Goal: Task Accomplishment & Management: Manage account settings

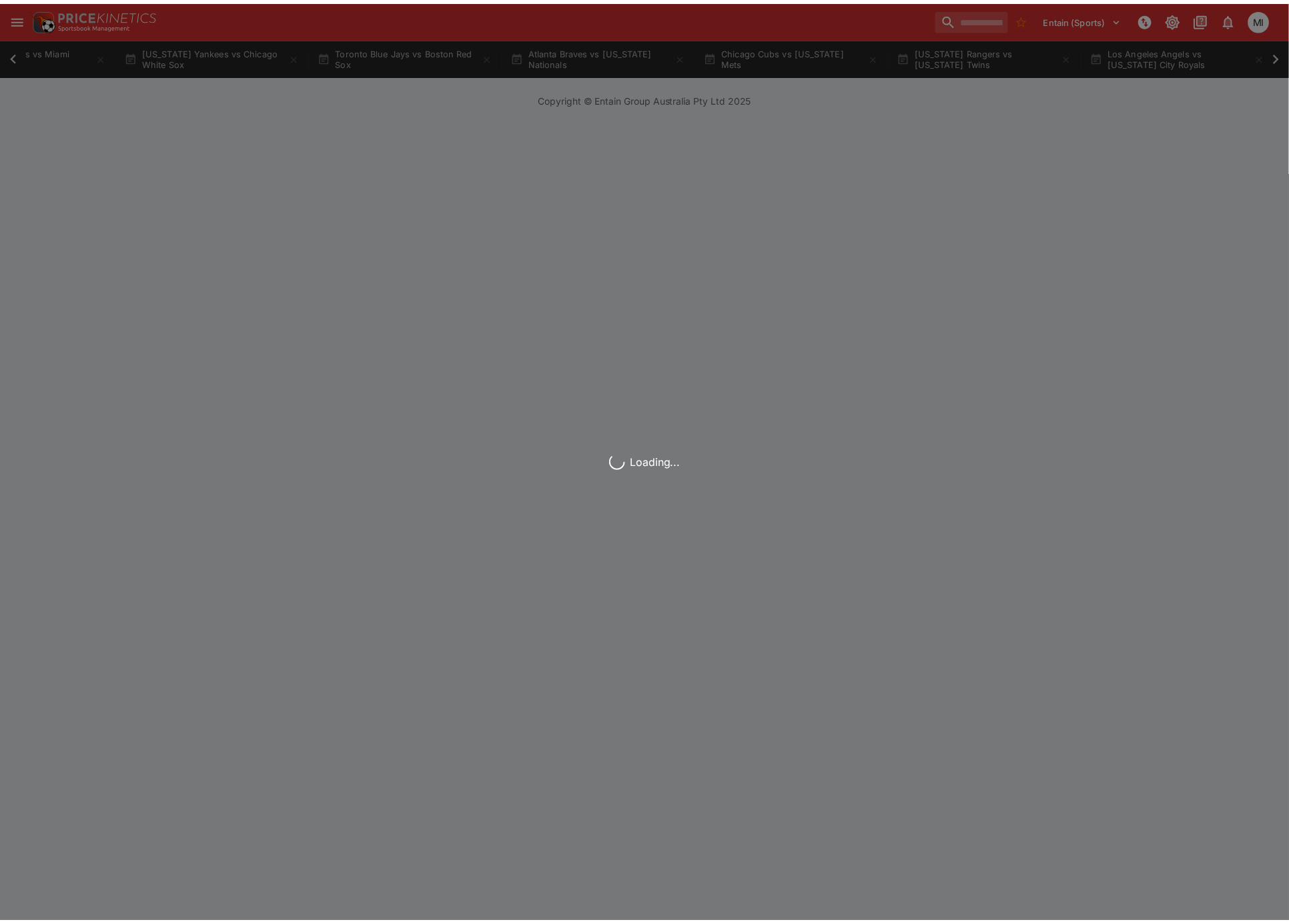
scroll to position [0, 1401]
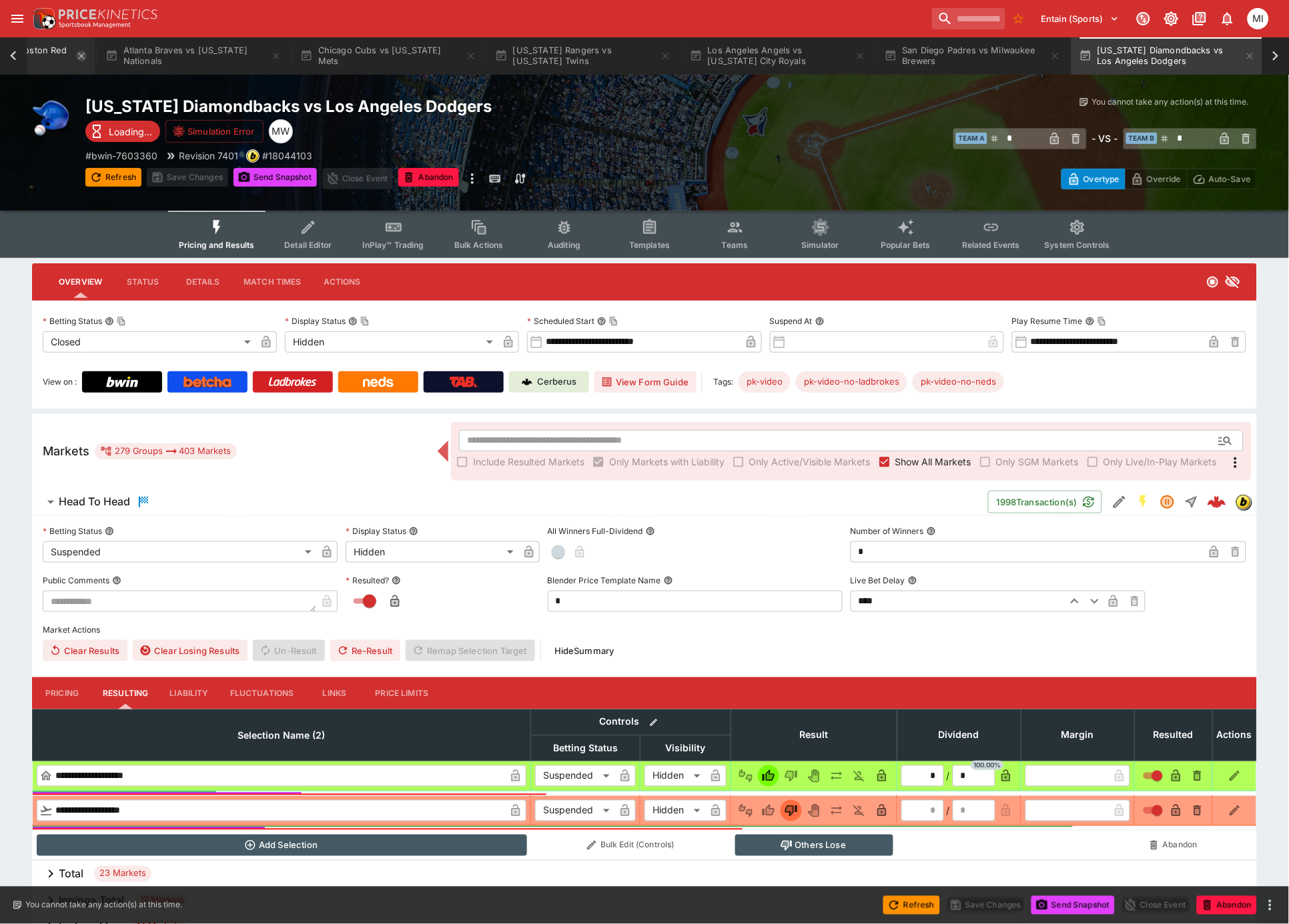
click at [87, 56] on icon "button" at bounding box center [81, 55] width 10 height 10
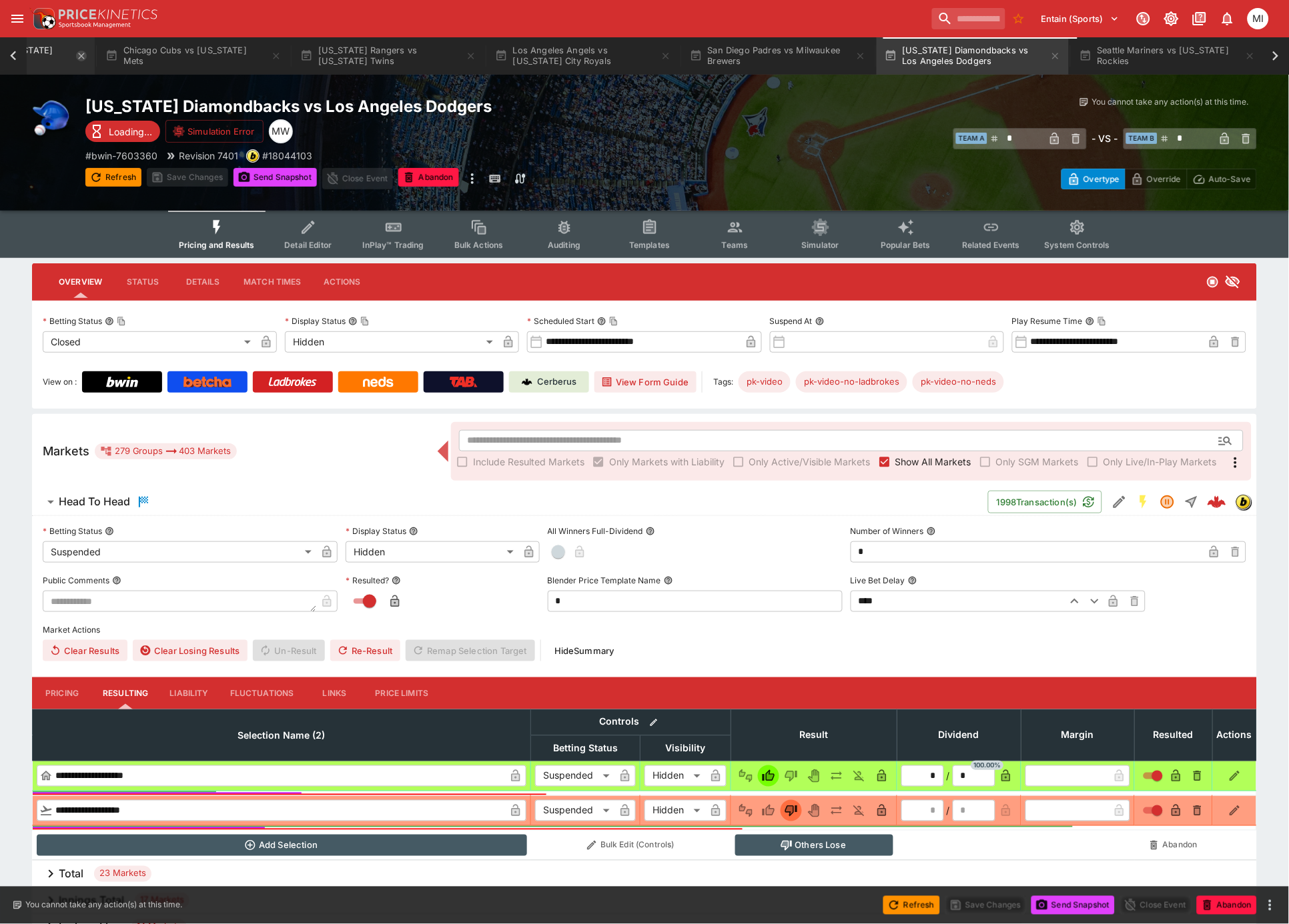
click at [87, 56] on icon "button" at bounding box center [81, 55] width 10 height 10
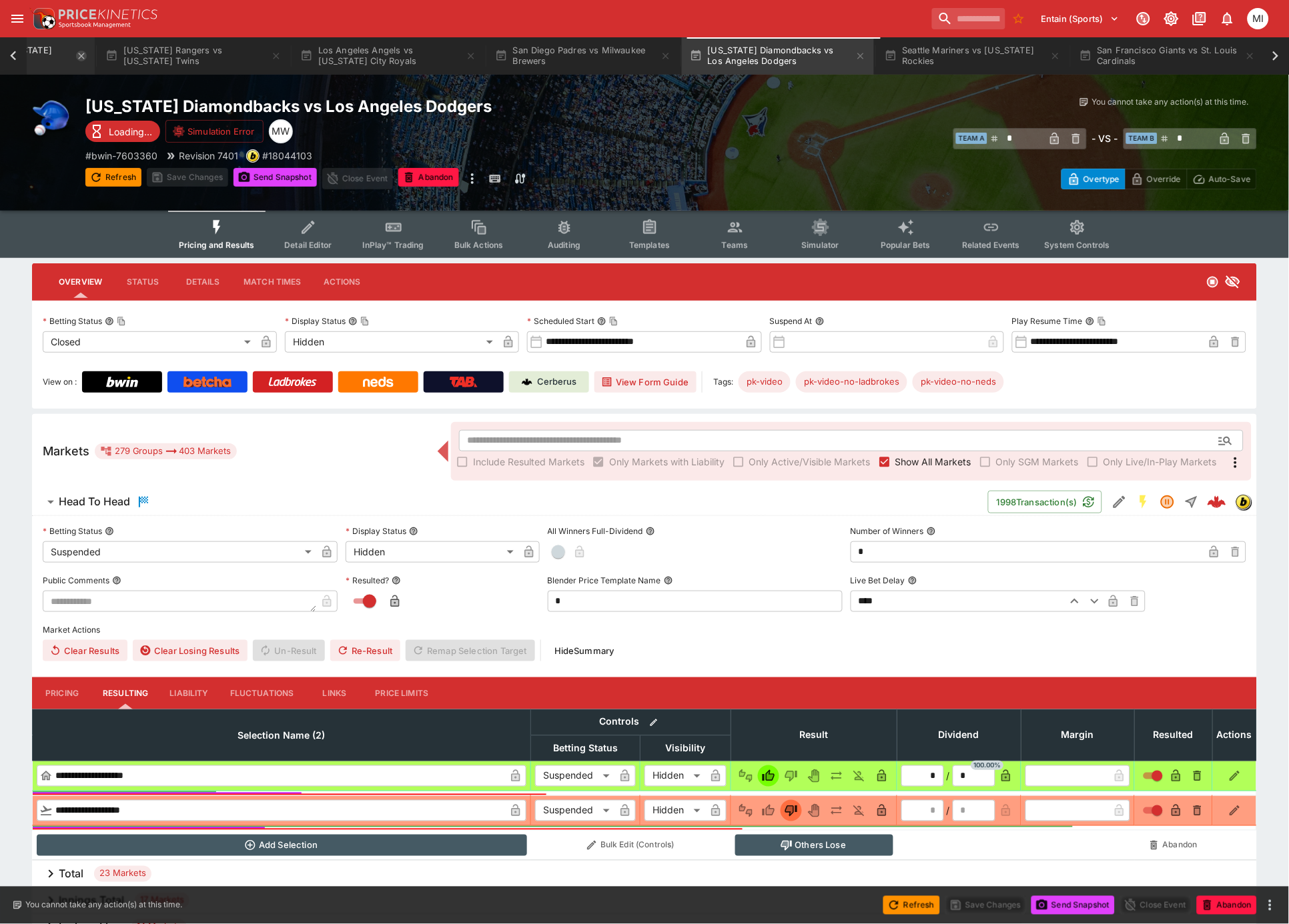
click at [83, 56] on icon "button" at bounding box center [81, 55] width 10 height 10
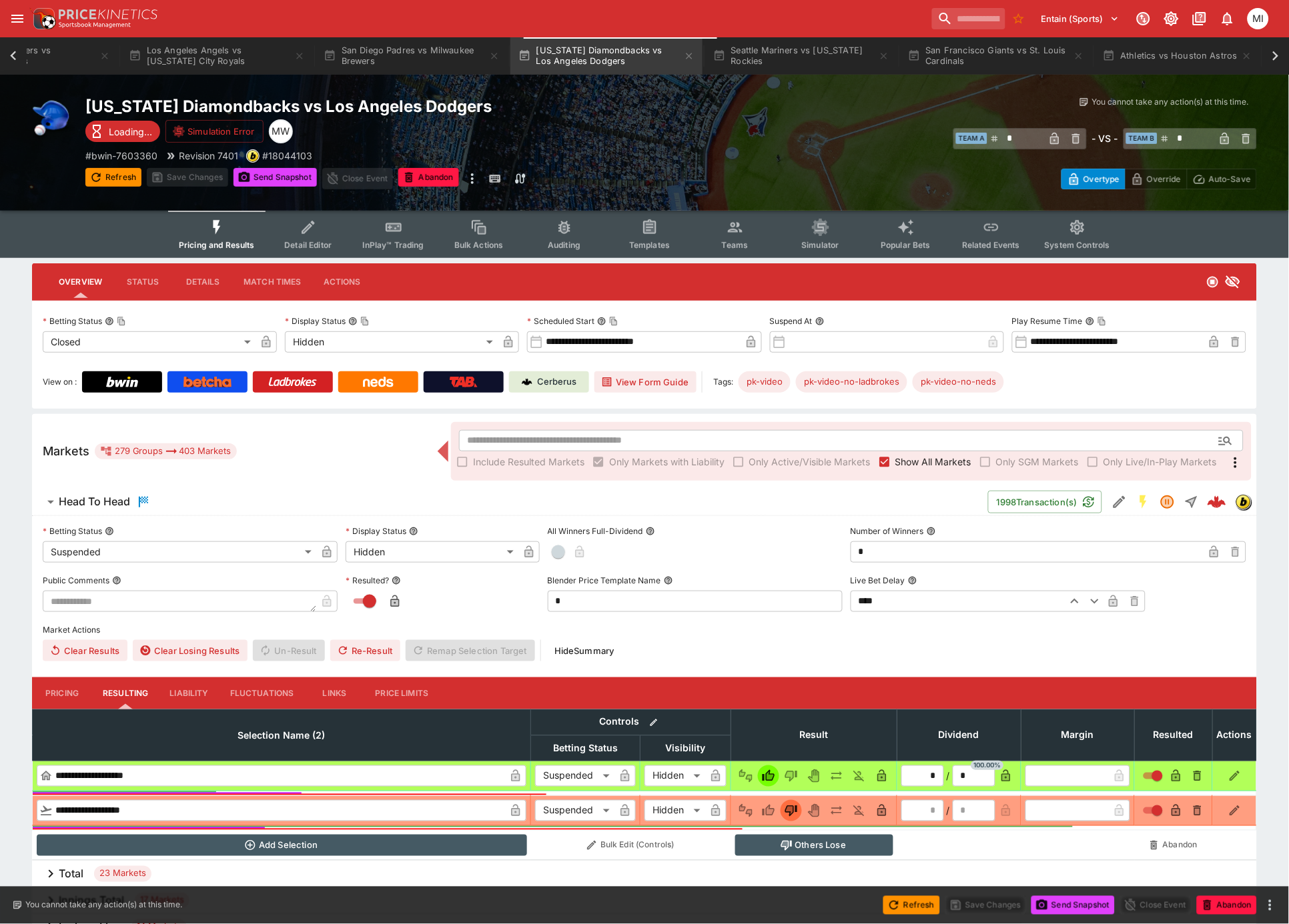
scroll to position [0, 1394]
click at [92, 59] on button "[US_STATE] Rangers vs [US_STATE] Twins" at bounding box center [22, 56] width 192 height 37
click at [96, 59] on button "[US_STATE] Rangers vs [US_STATE] Twins" at bounding box center [22, 56] width 192 height 37
click at [96, 58] on button "[US_STATE] Rangers vs [US_STATE] Twins" at bounding box center [22, 56] width 192 height 37
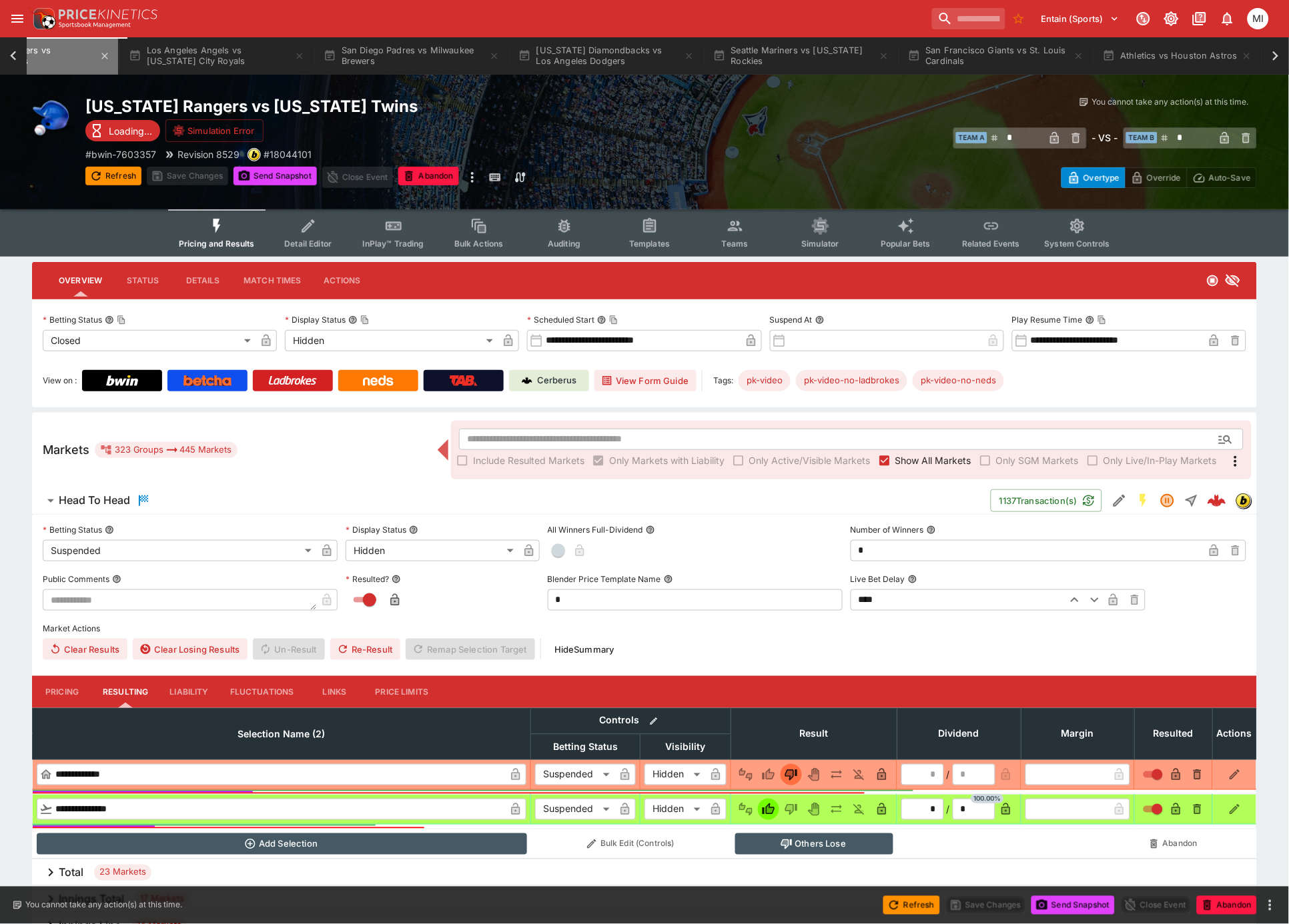
click at [97, 58] on button "[US_STATE] Rangers vs [US_STATE] Twins" at bounding box center [22, 56] width 192 height 37
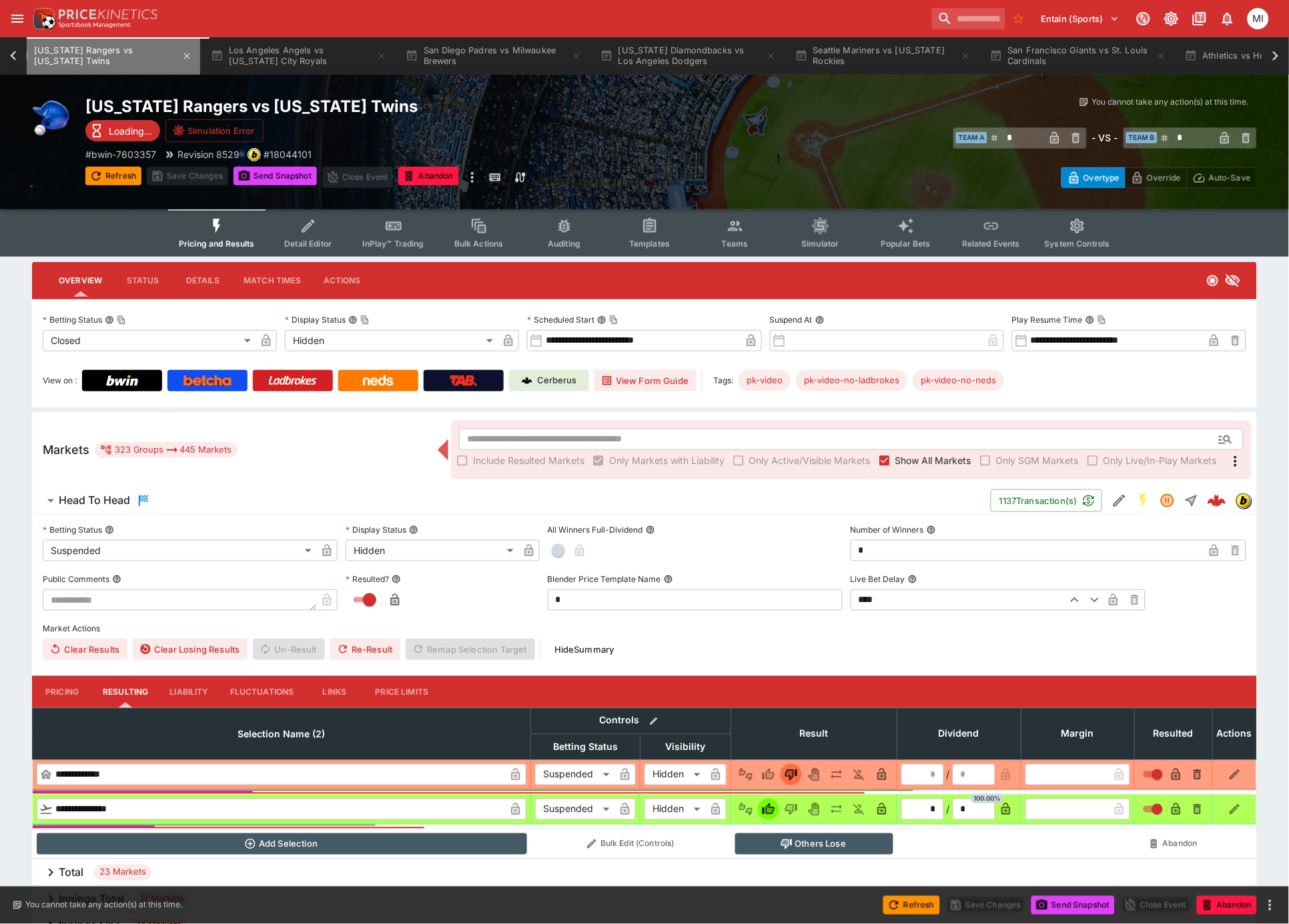
click at [97, 58] on button "[US_STATE] Rangers vs [US_STATE] Twins" at bounding box center [104, 56] width 192 height 37
click at [201, 57] on icon "button" at bounding box center [197, 55] width 6 height 6
click at [214, 56] on button "Los Angeles Angels vs [US_STATE] City Royals" at bounding box center [309, 56] width 192 height 37
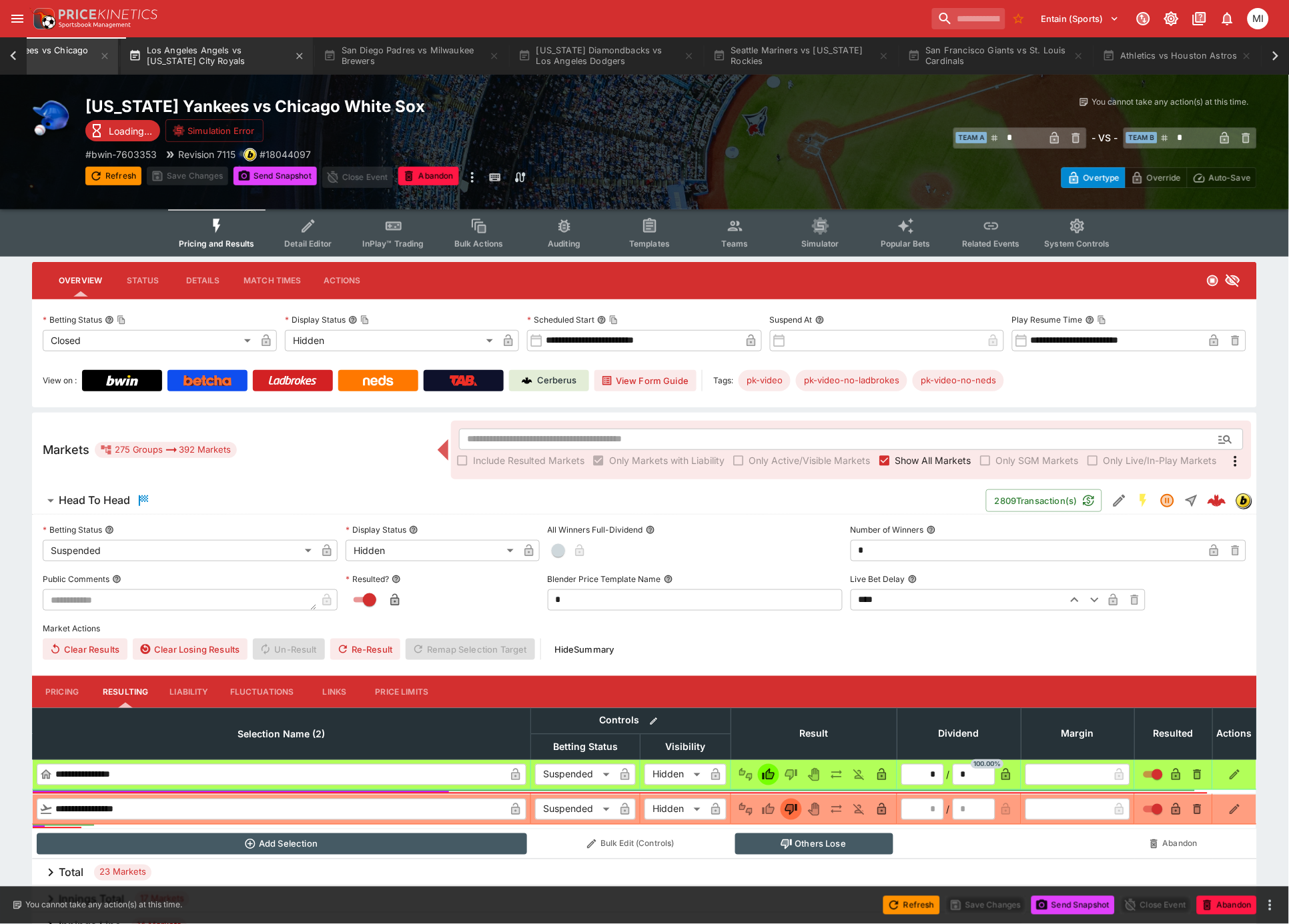
scroll to position [0, 1096]
click at [393, 59] on icon "button" at bounding box center [387, 55] width 10 height 10
click at [404, 59] on button "San Diego Padres vs Milwaukee Brewers" at bounding box center [500, 56] width 192 height 37
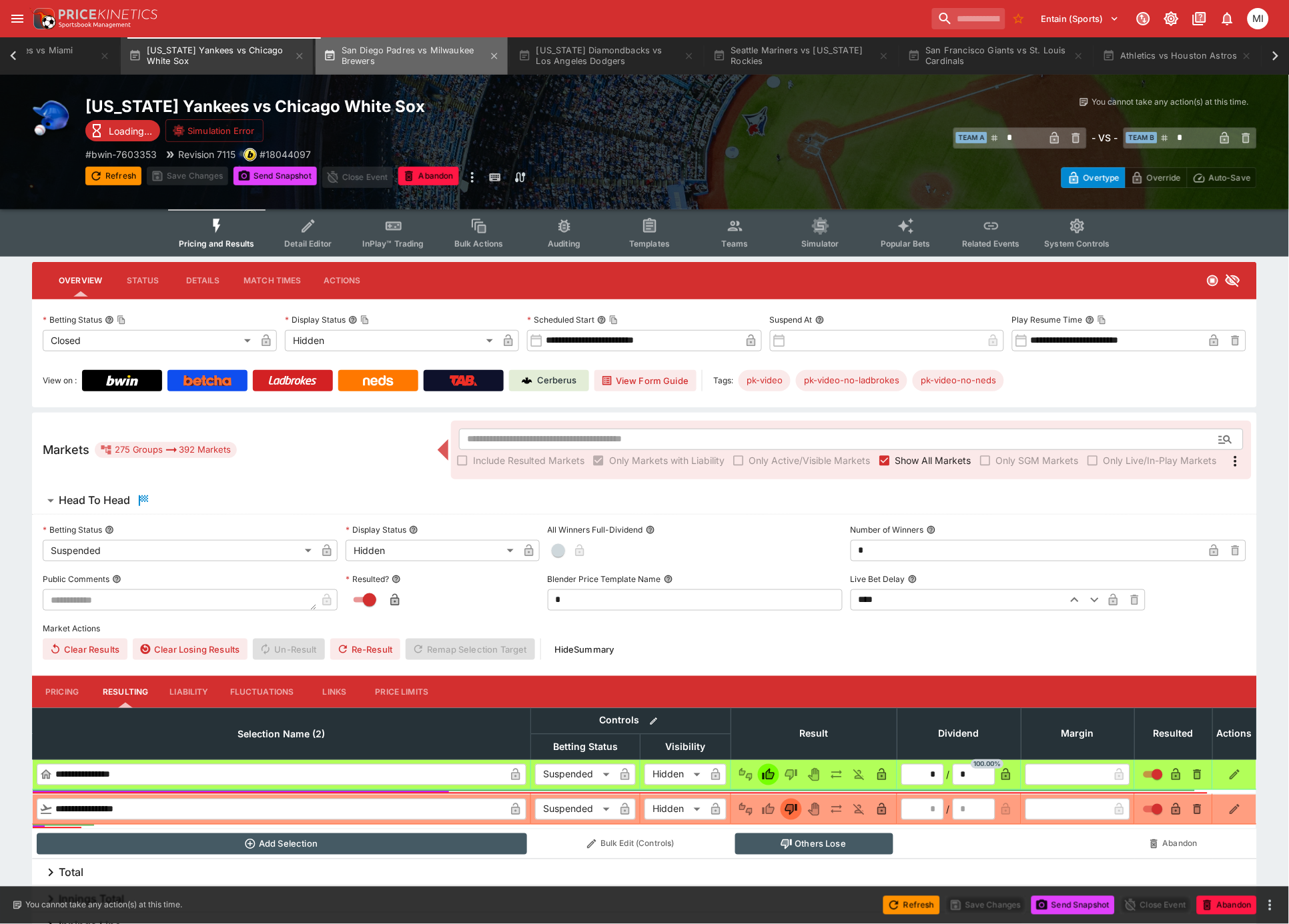
click at [404, 59] on button "San Diego Padres vs Milwaukee Brewers" at bounding box center [412, 56] width 192 height 37
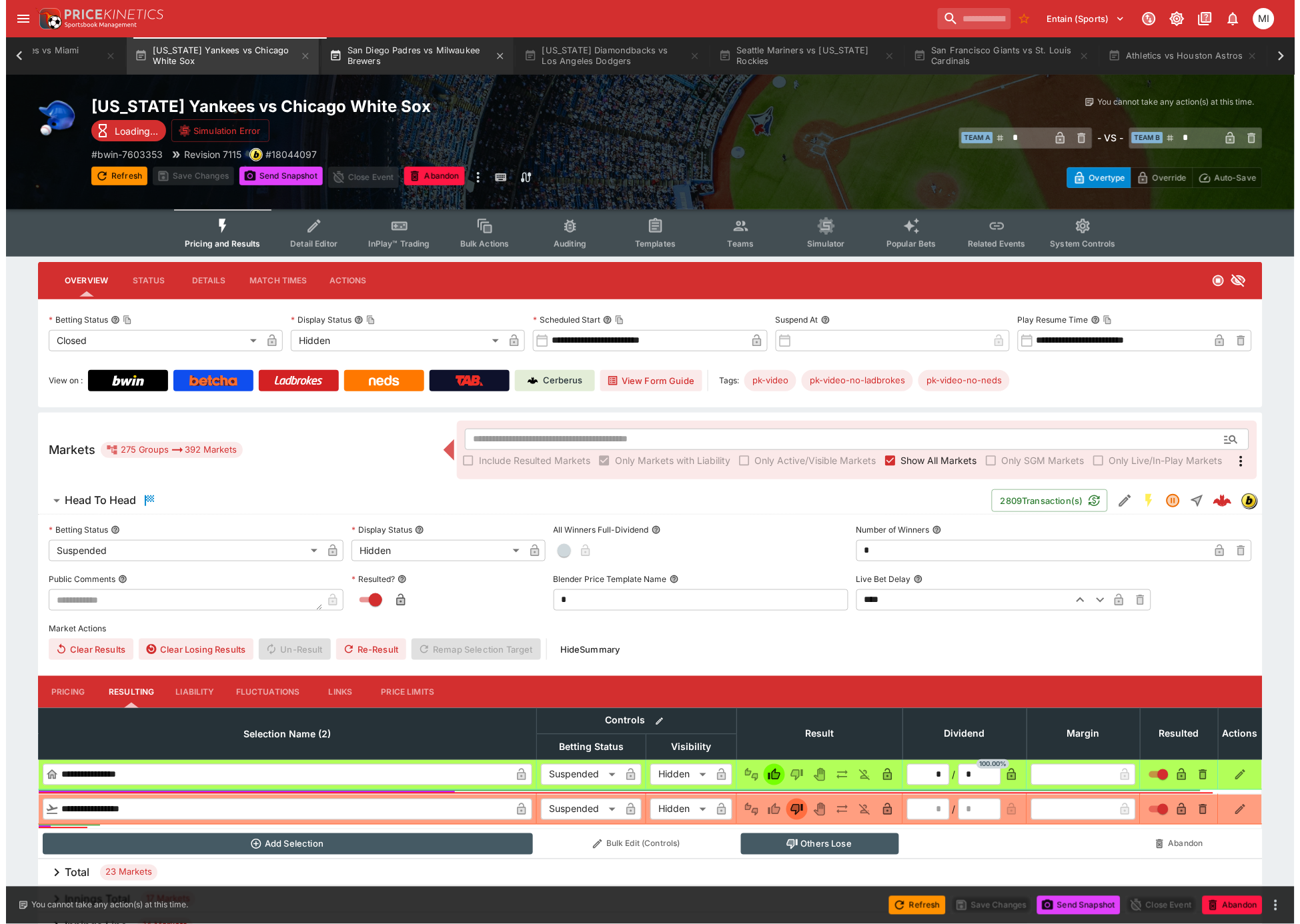
scroll to position [0, 989]
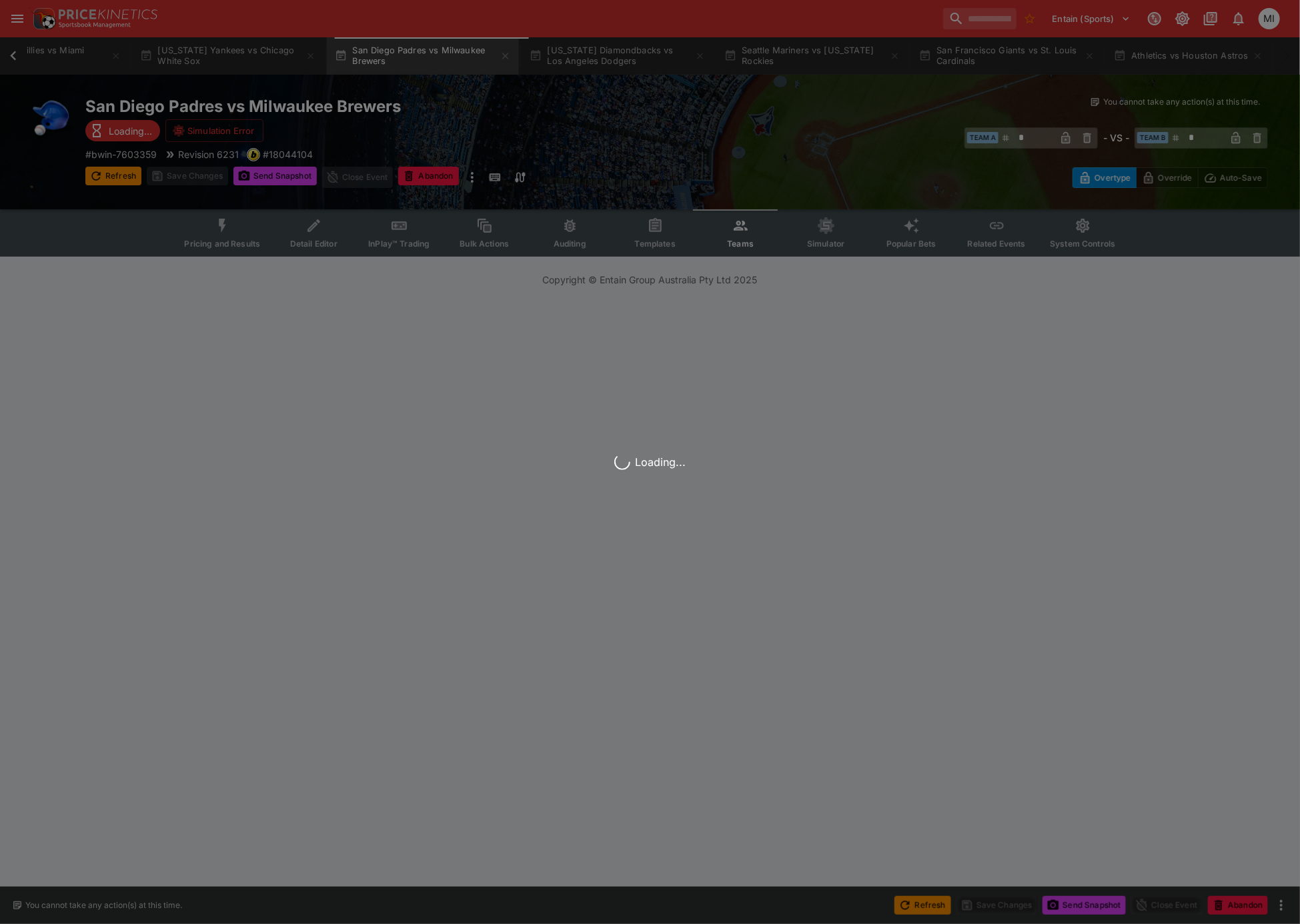
click at [301, 54] on button "[US_STATE] Yankees vs Chicago White Sox" at bounding box center [228, 56] width 192 height 37
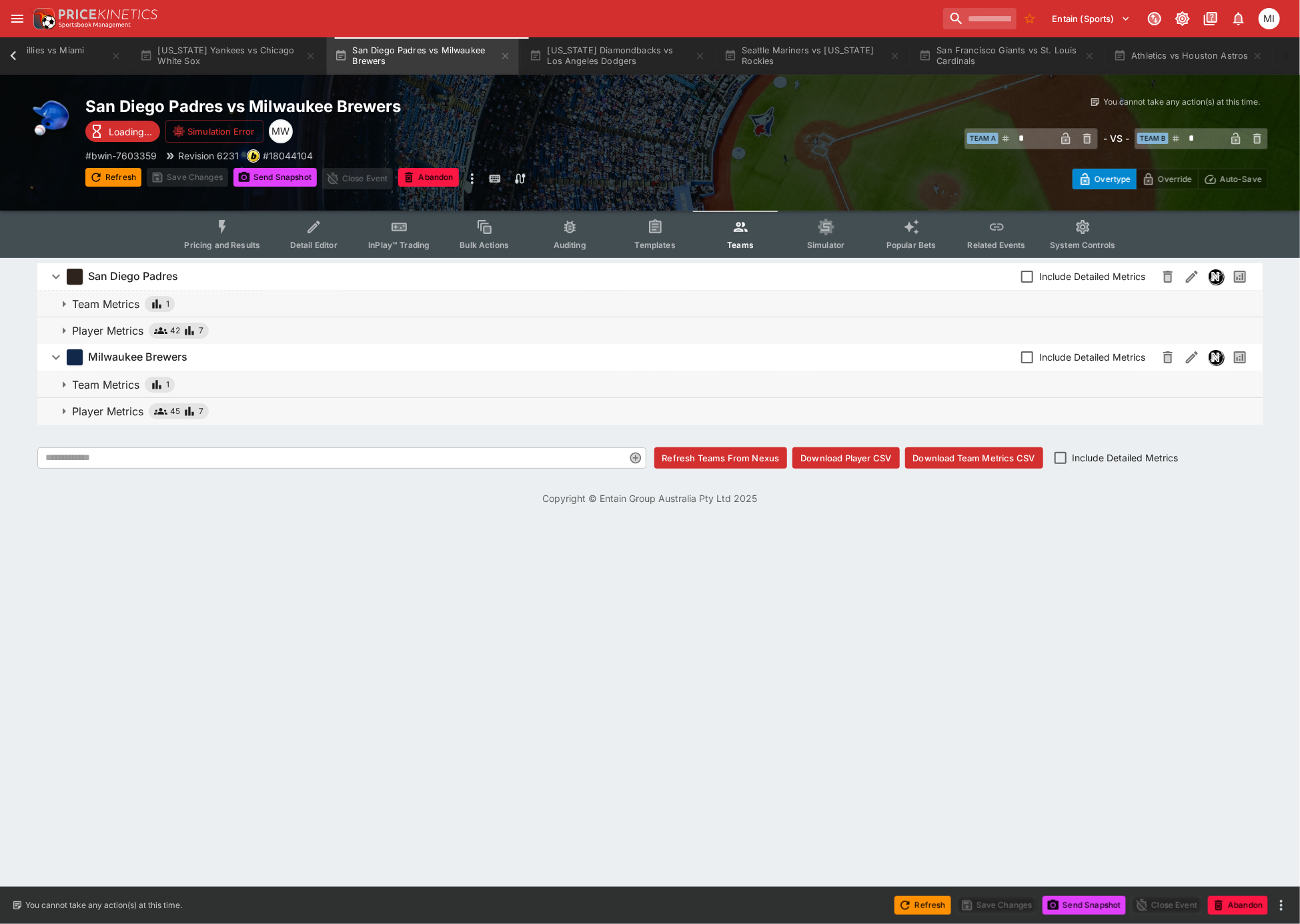
click at [309, 57] on icon "button" at bounding box center [310, 55] width 10 height 10
click at [122, 56] on icon "button" at bounding box center [115, 55] width 10 height 10
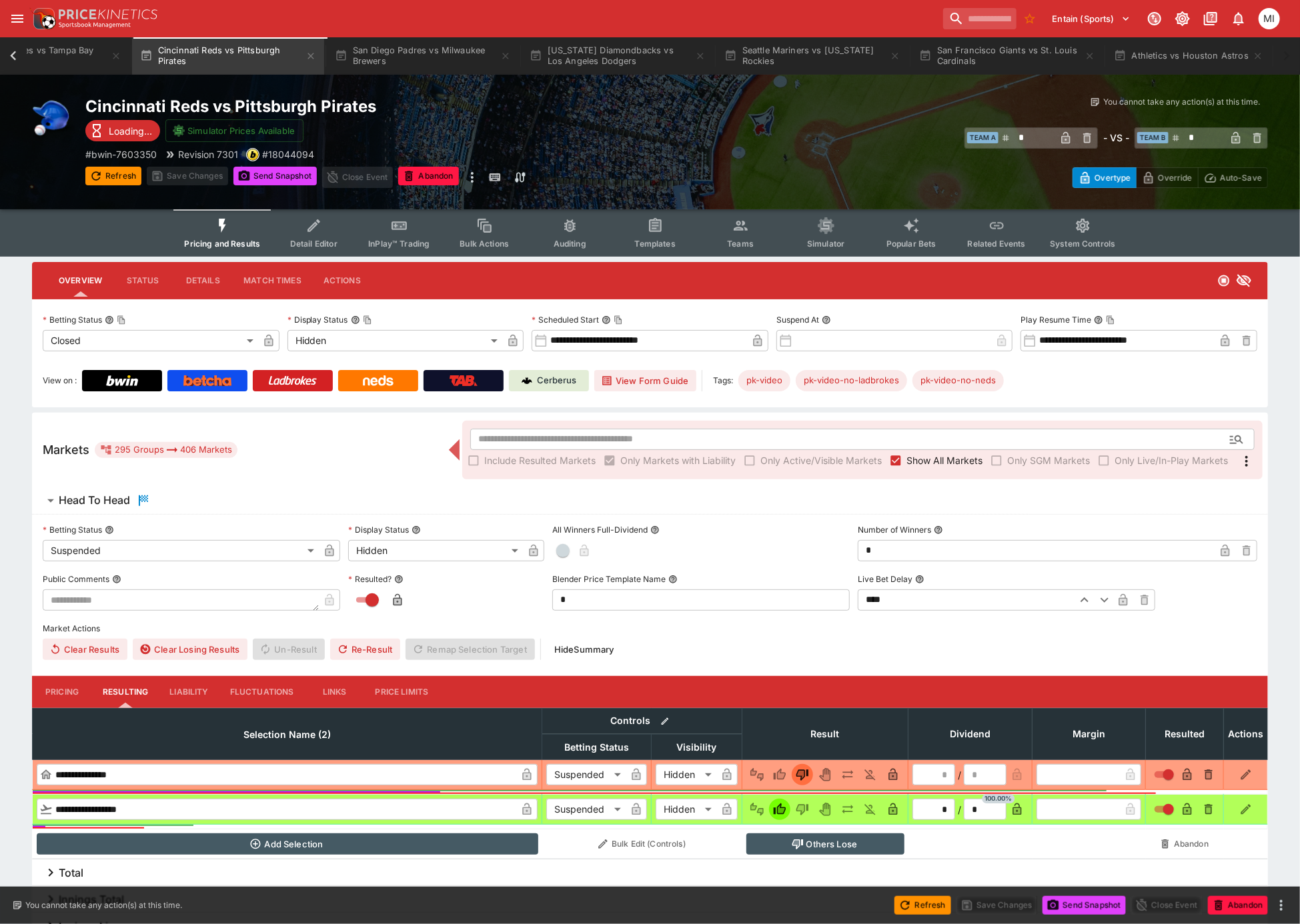
click at [310, 56] on icon "button" at bounding box center [310, 55] width 10 height 10
click at [122, 56] on icon "button" at bounding box center [115, 55] width 10 height 10
click at [327, 56] on button "San Diego Padres vs Milwaukee Brewers" at bounding box center [423, 56] width 192 height 37
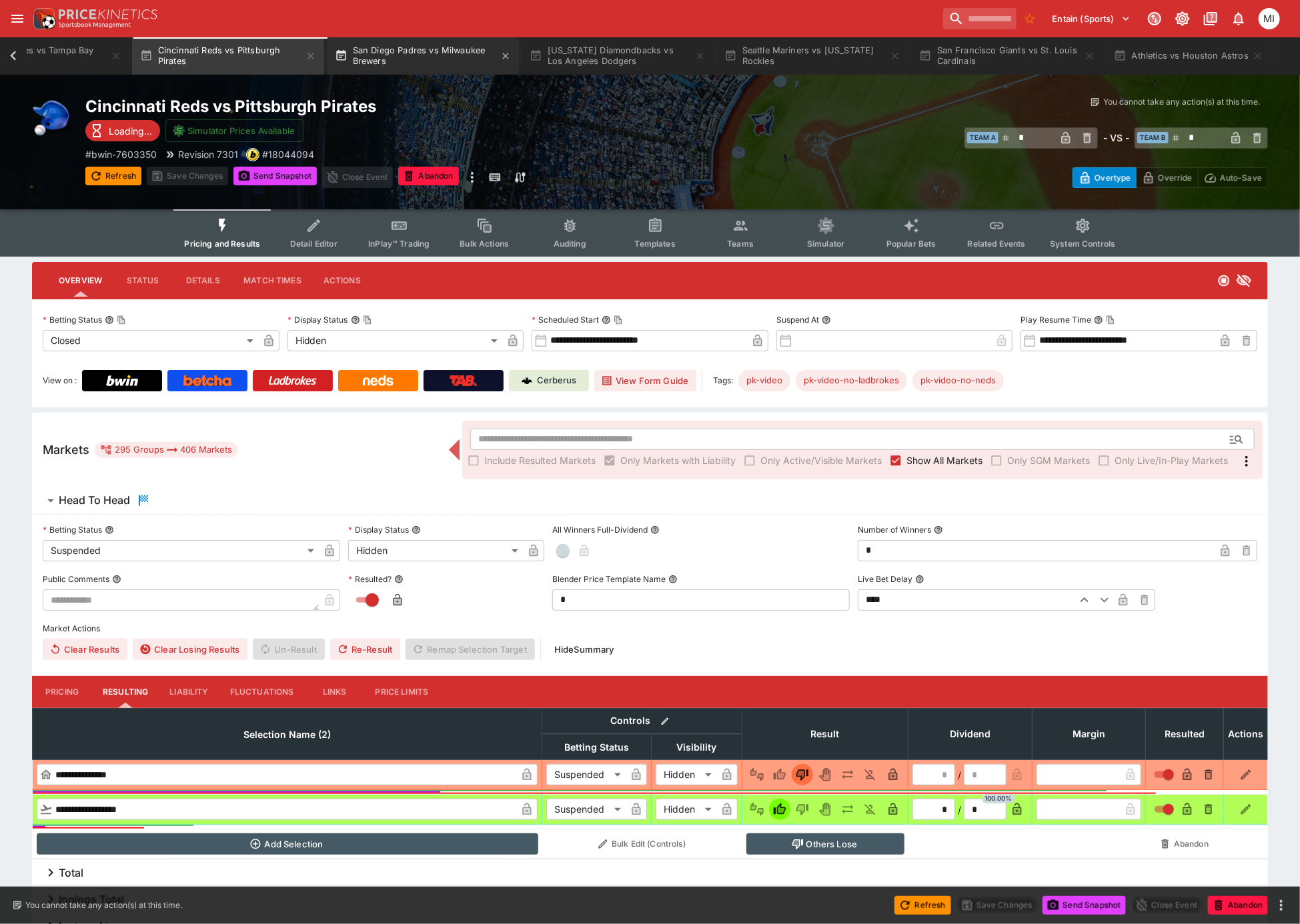
click at [327, 56] on button "San Diego Padres vs Milwaukee Brewers" at bounding box center [423, 56] width 192 height 37
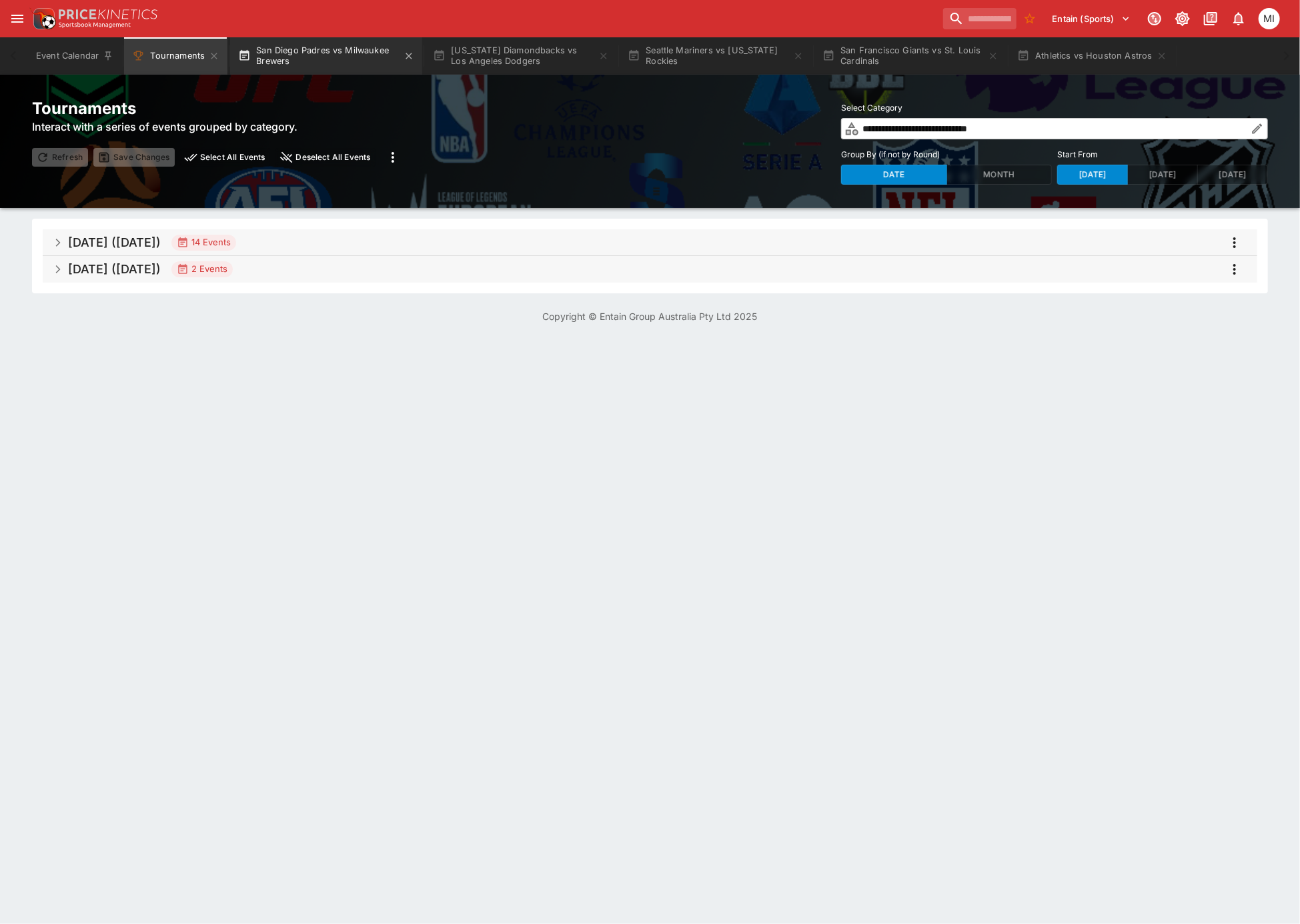
click at [304, 56] on button "San Diego Padres vs Milwaukee Brewers" at bounding box center [326, 56] width 192 height 37
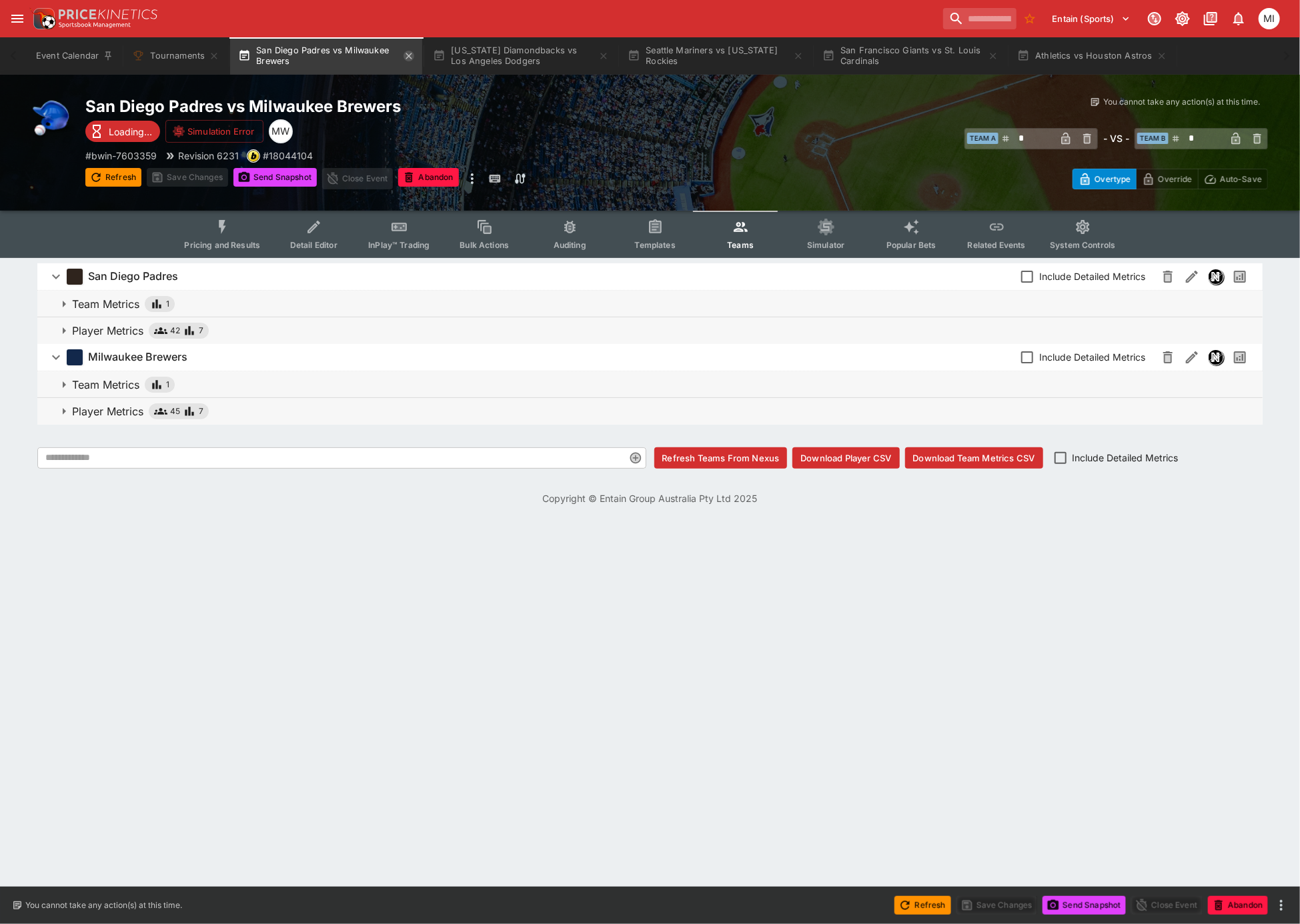
click at [413, 59] on icon "button" at bounding box center [409, 55] width 10 height 10
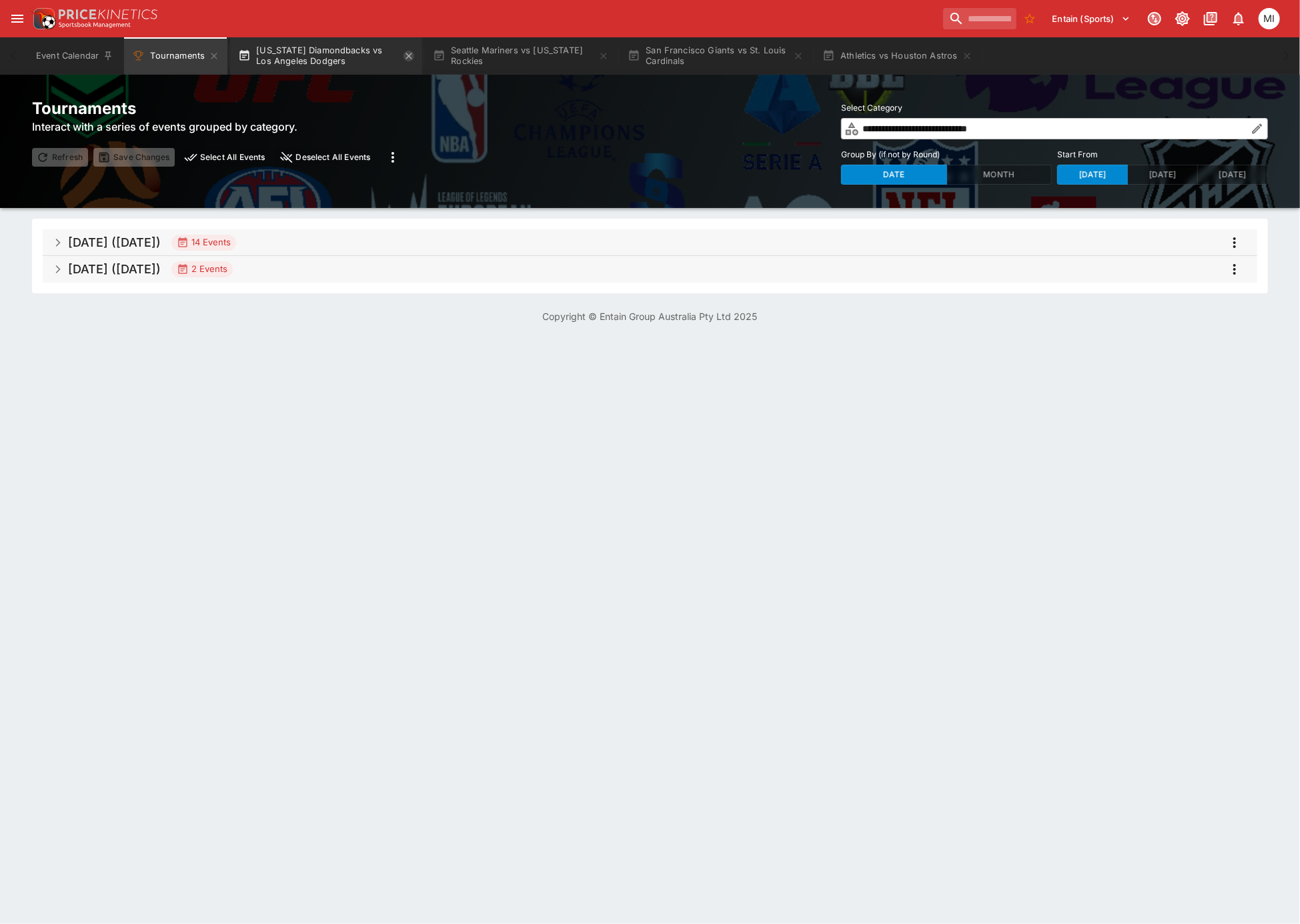
click at [413, 59] on icon "button" at bounding box center [409, 55] width 10 height 10
click at [412, 59] on div "Event Calendar Tournaments Athletics vs Houston Astros" at bounding box center [650, 56] width 1247 height 37
click at [382, 56] on icon "button" at bounding box center [382, 55] width 10 height 10
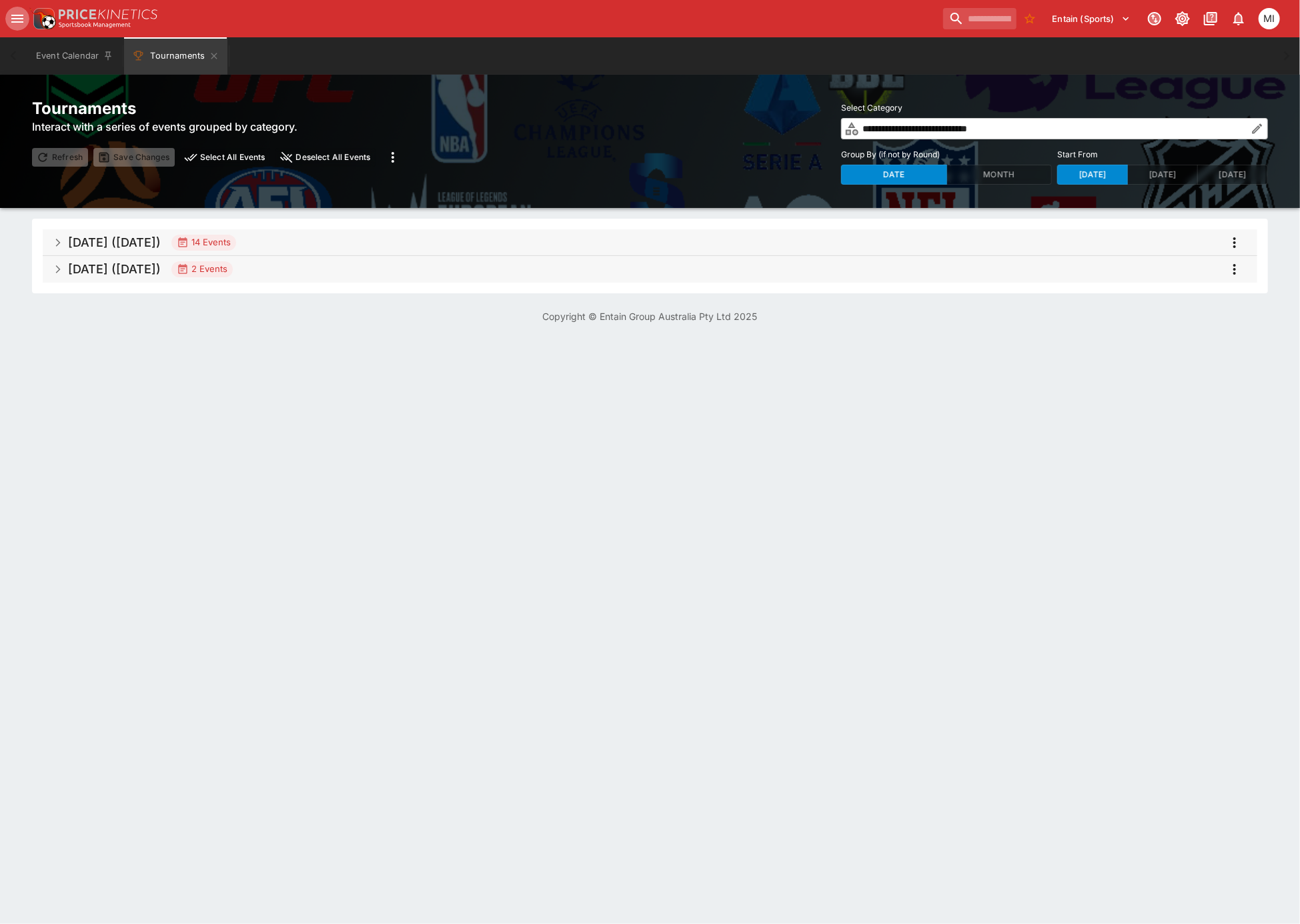
click at [20, 18] on icon "open drawer" at bounding box center [17, 18] width 16 height 16
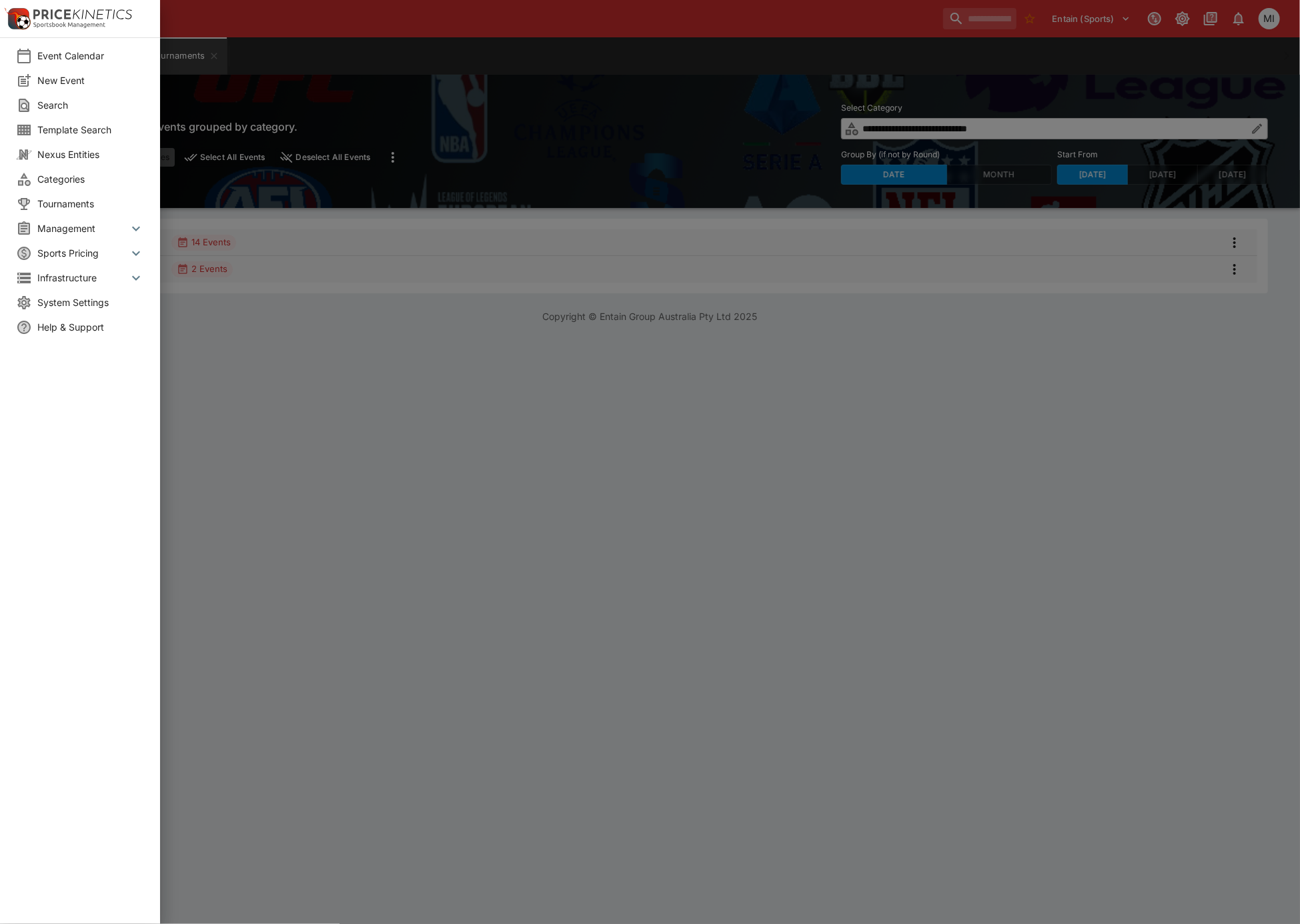
click at [66, 295] on span "System Settings" at bounding box center [91, 302] width 107 height 14
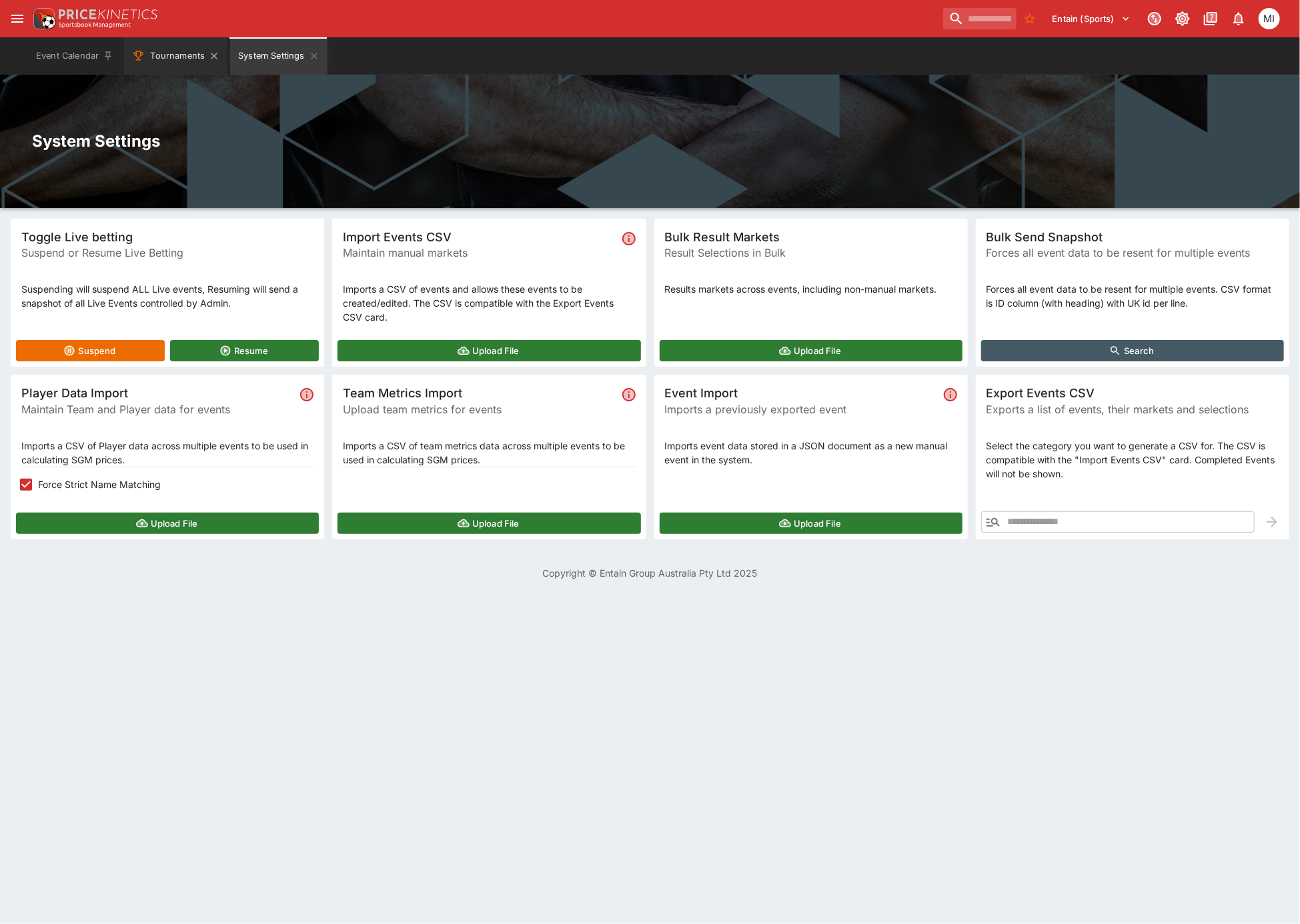
click at [184, 40] on button "Tournaments" at bounding box center [175, 56] width 103 height 37
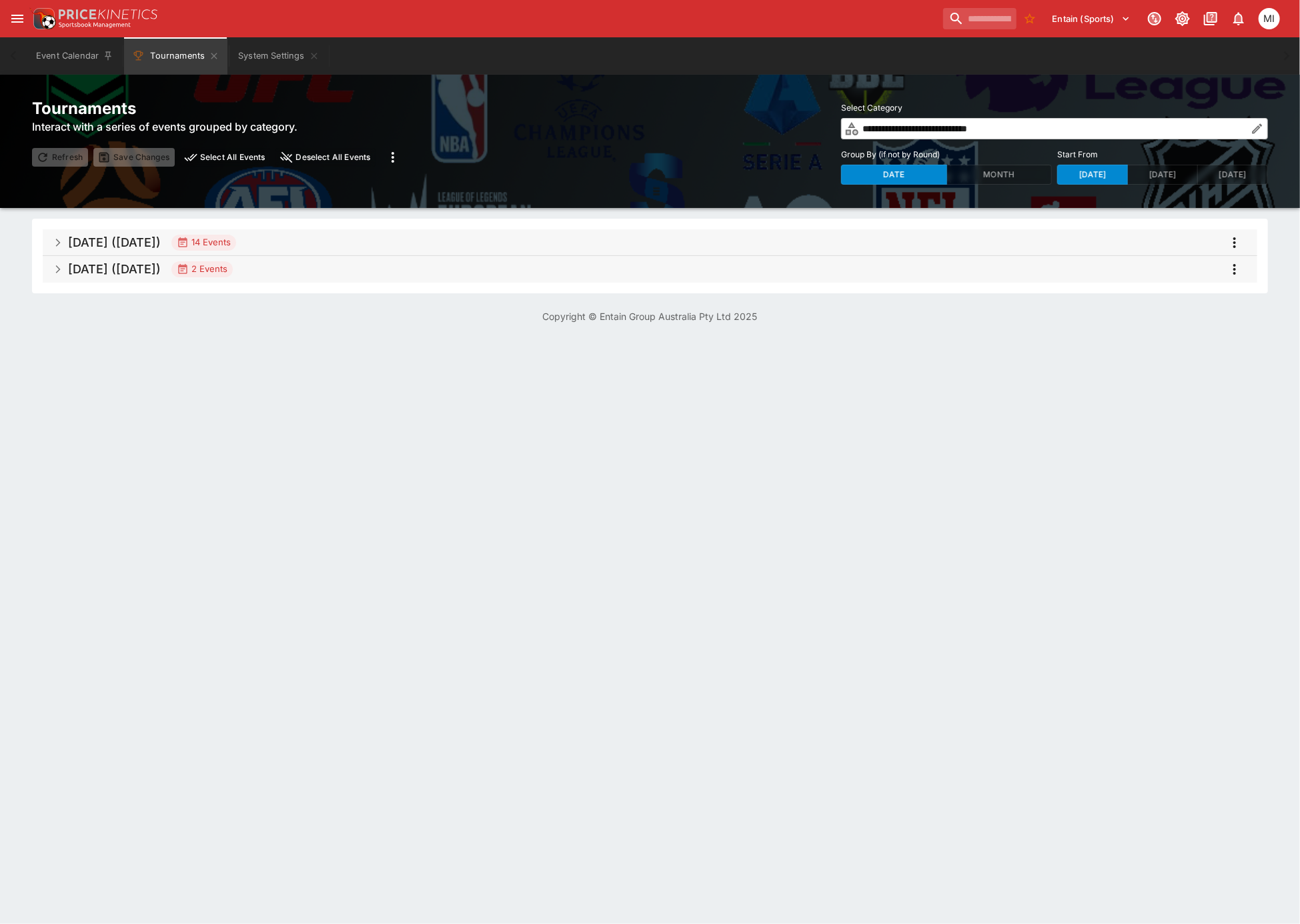
click at [161, 246] on h5 "[DATE] ([DATE])" at bounding box center [114, 243] width 93 height 15
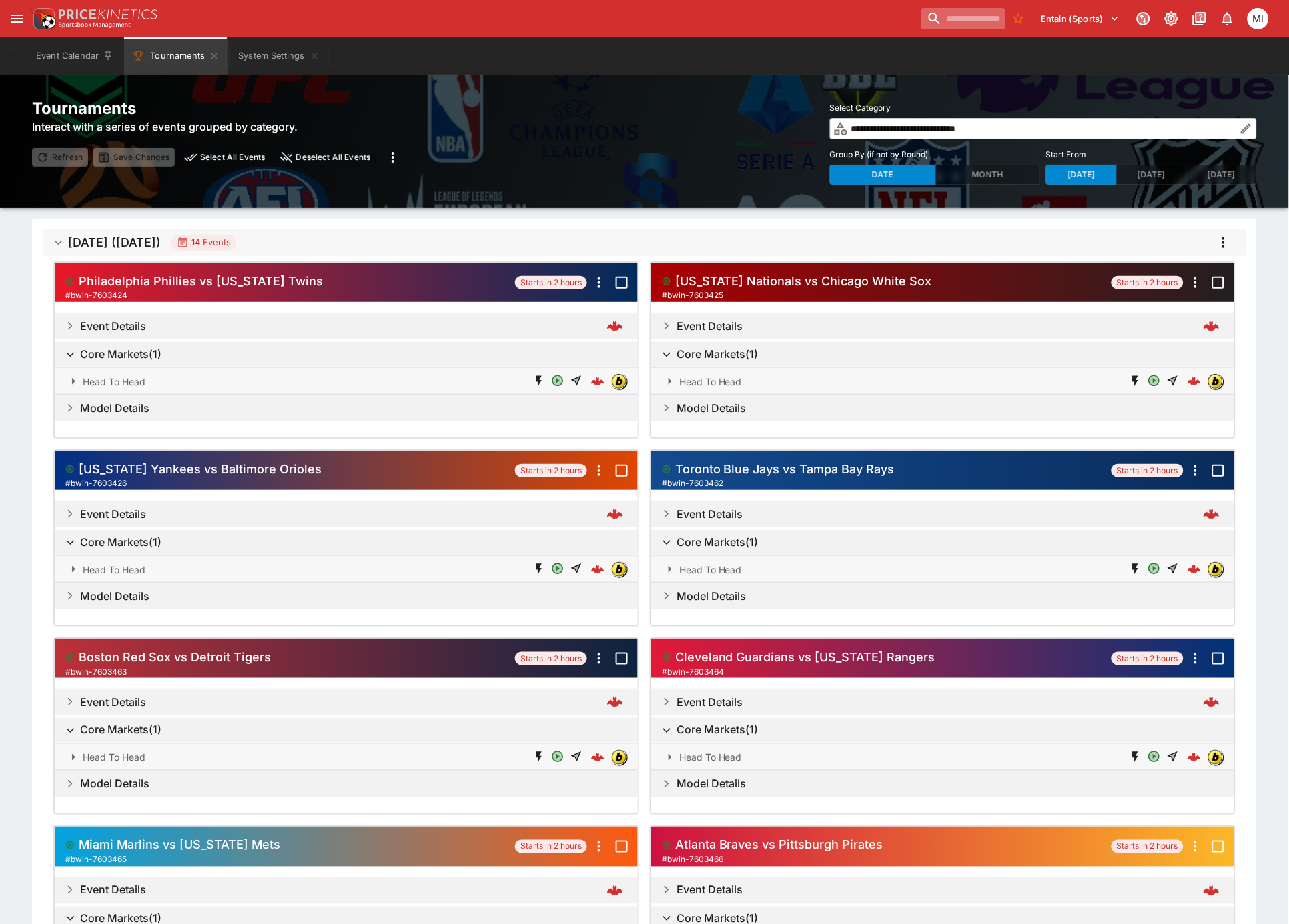
click at [947, 14] on input "search" at bounding box center [964, 19] width 84 height 22
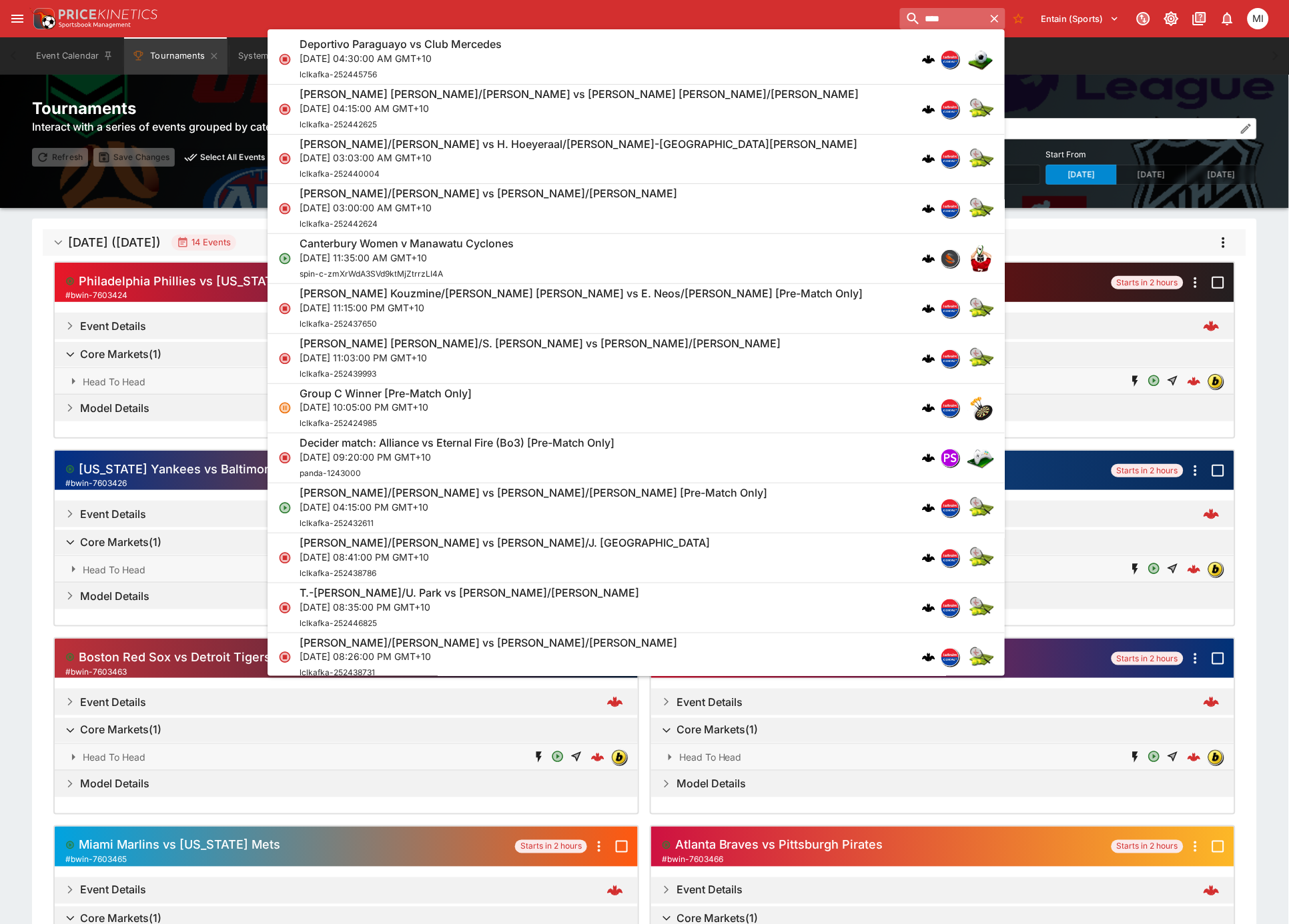
click at [900, 20] on input "****" at bounding box center [942, 19] width 84 height 22
paste input "**********"
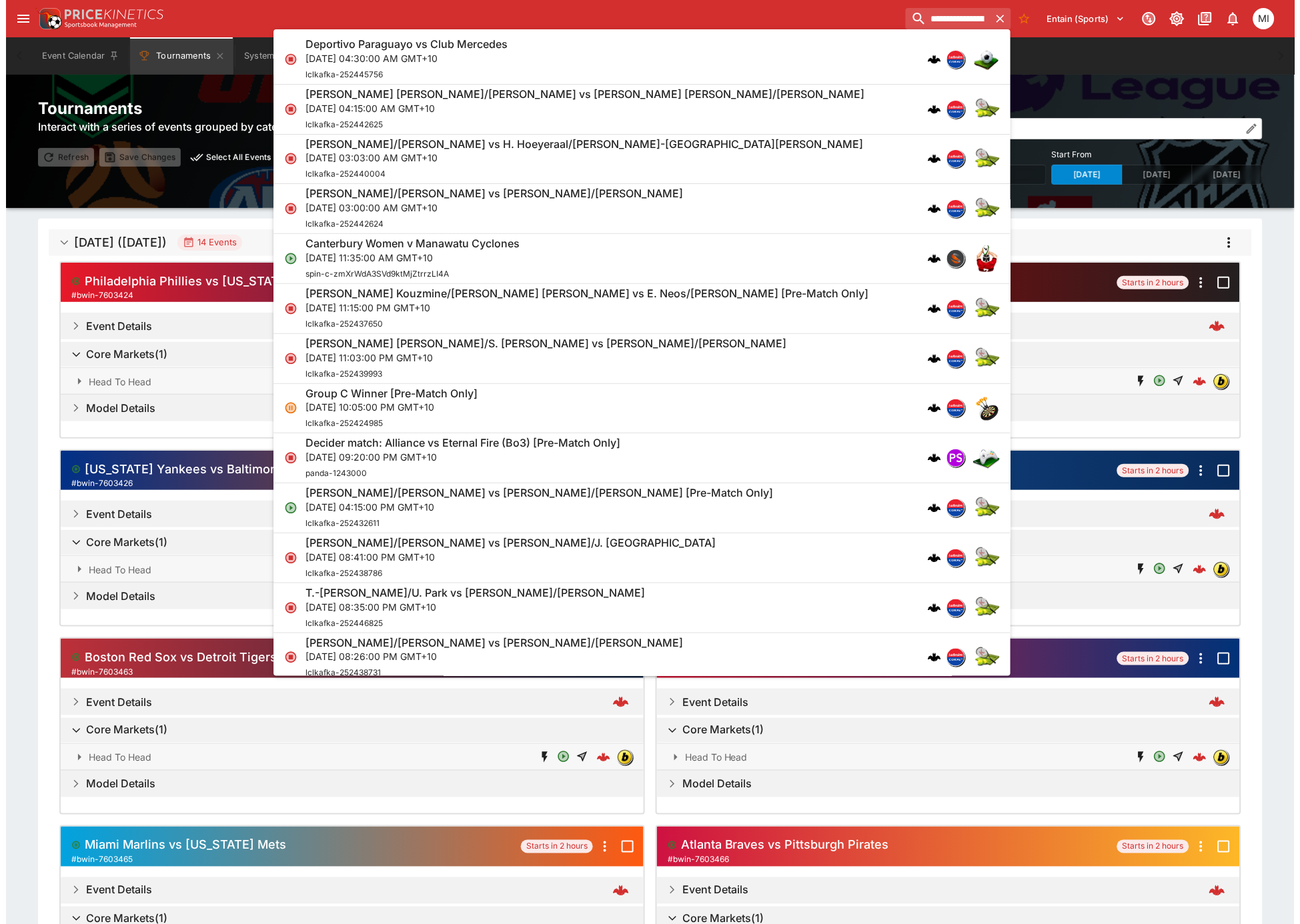
scroll to position [0, 71]
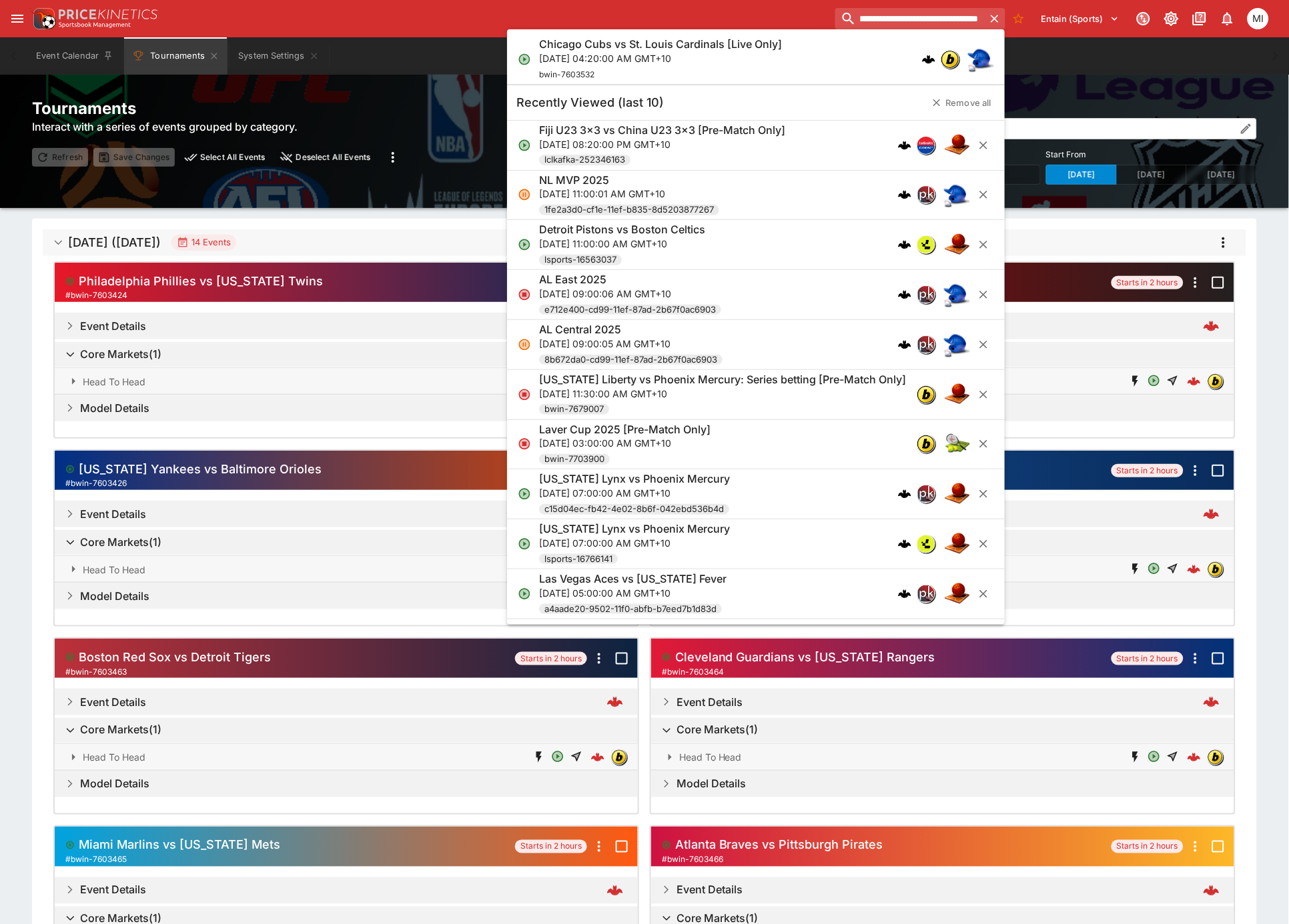
type input "**********"
click at [759, 62] on p "[DATE] 04:20:00 AM GMT+10" at bounding box center [660, 58] width 243 height 14
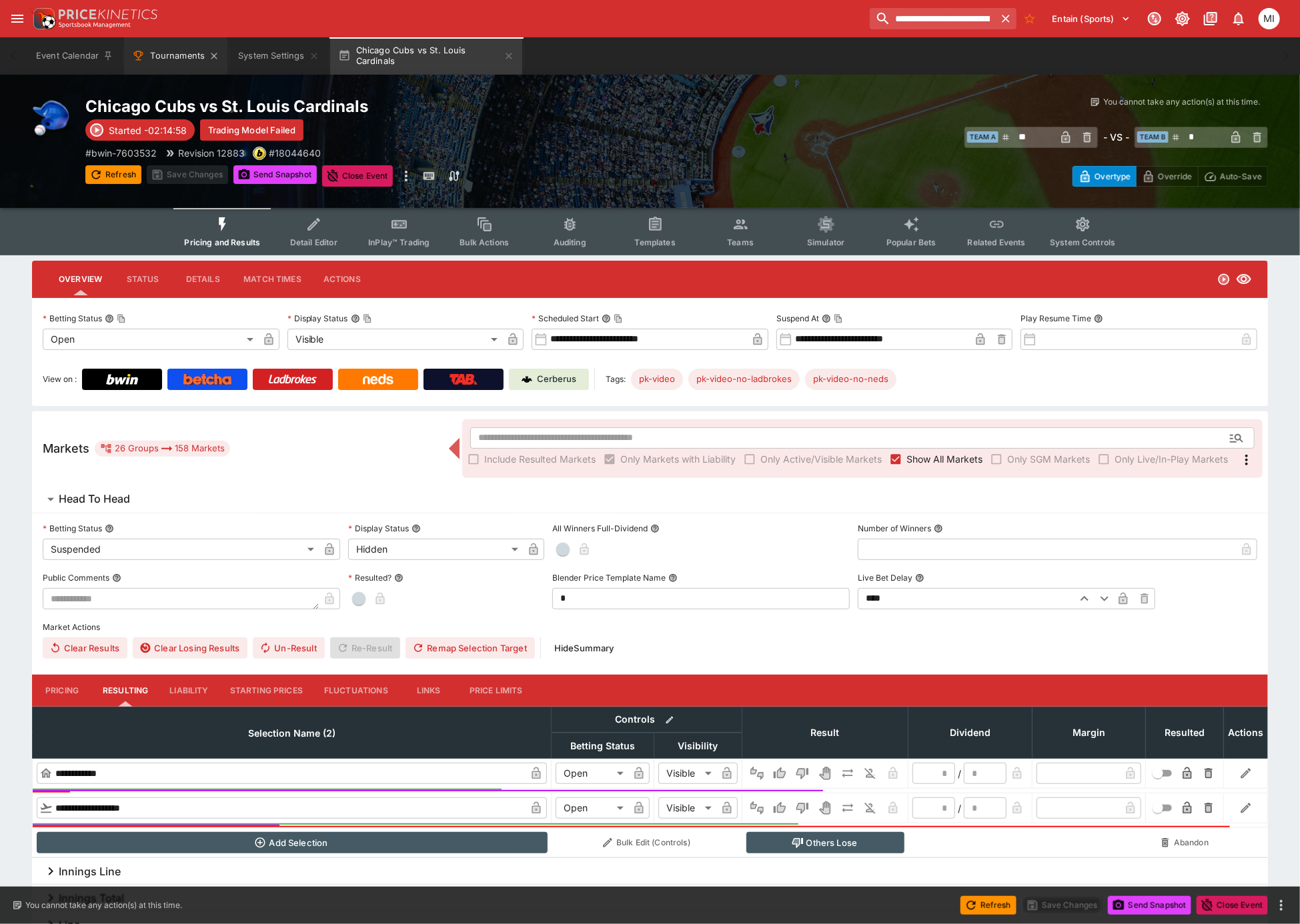
type input "**********"
type input "*******"
type input "**********"
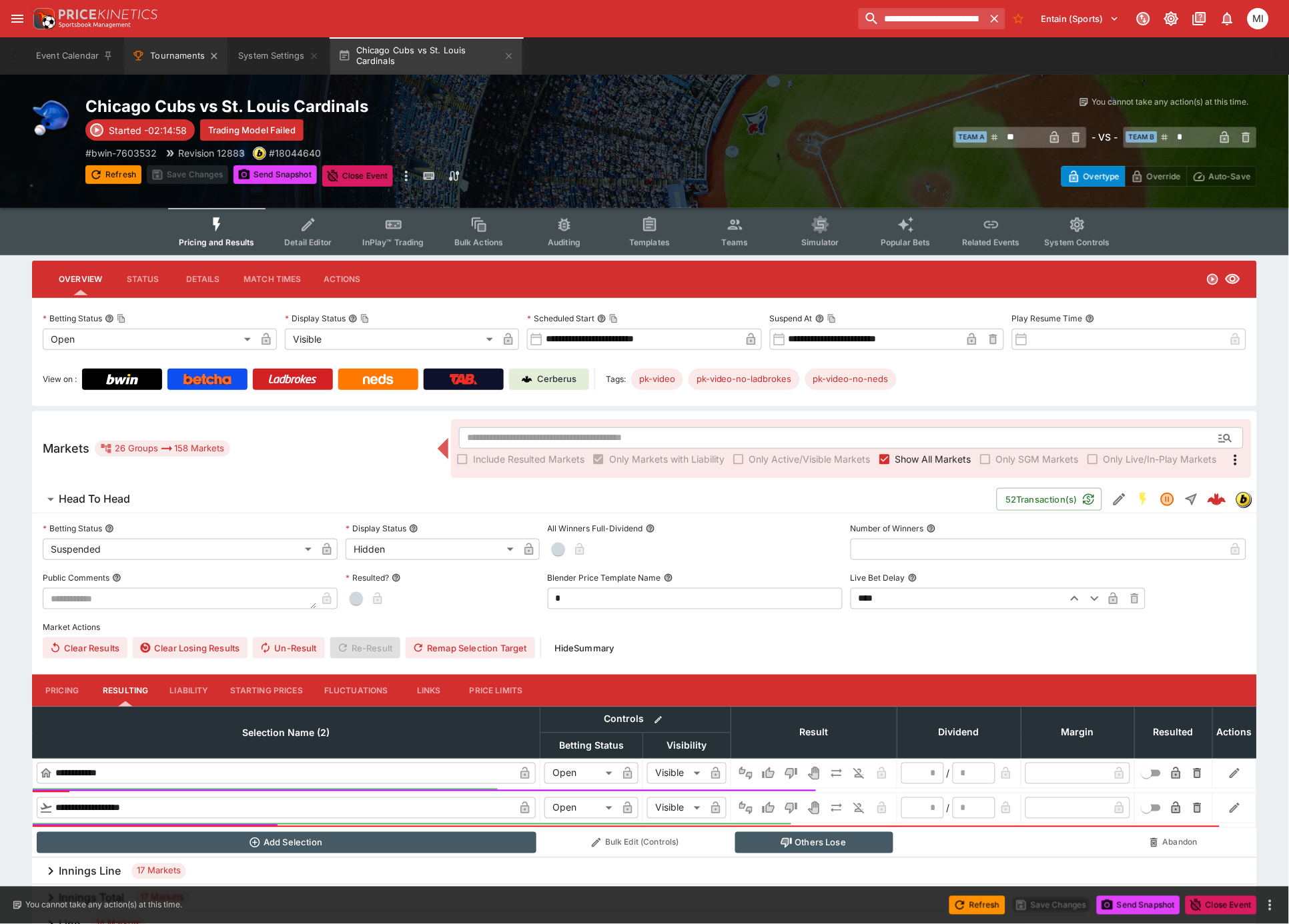
click at [186, 64] on button "Tournaments" at bounding box center [175, 56] width 103 height 37
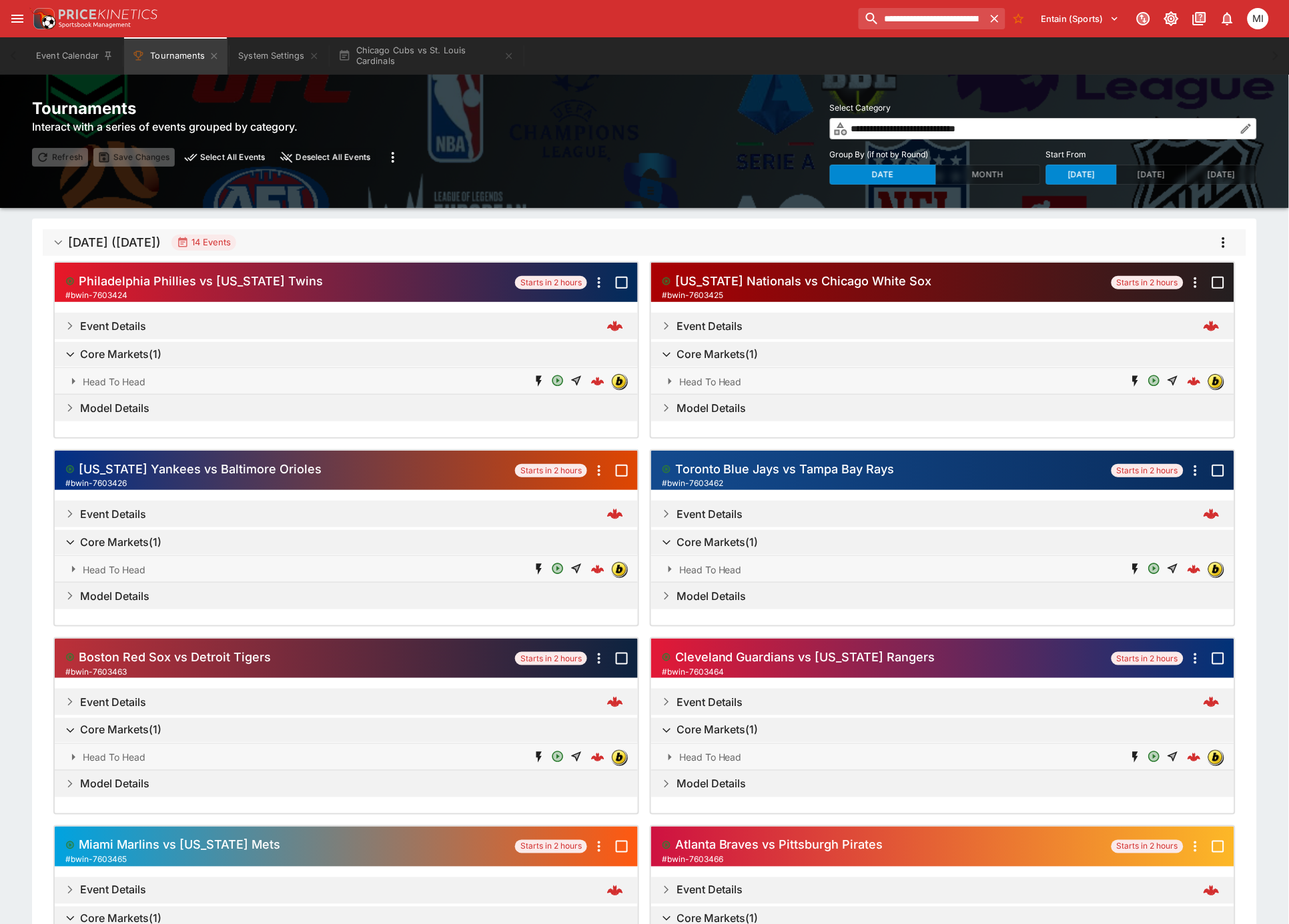
click at [1227, 239] on icon "more" at bounding box center [1223, 243] width 16 height 16
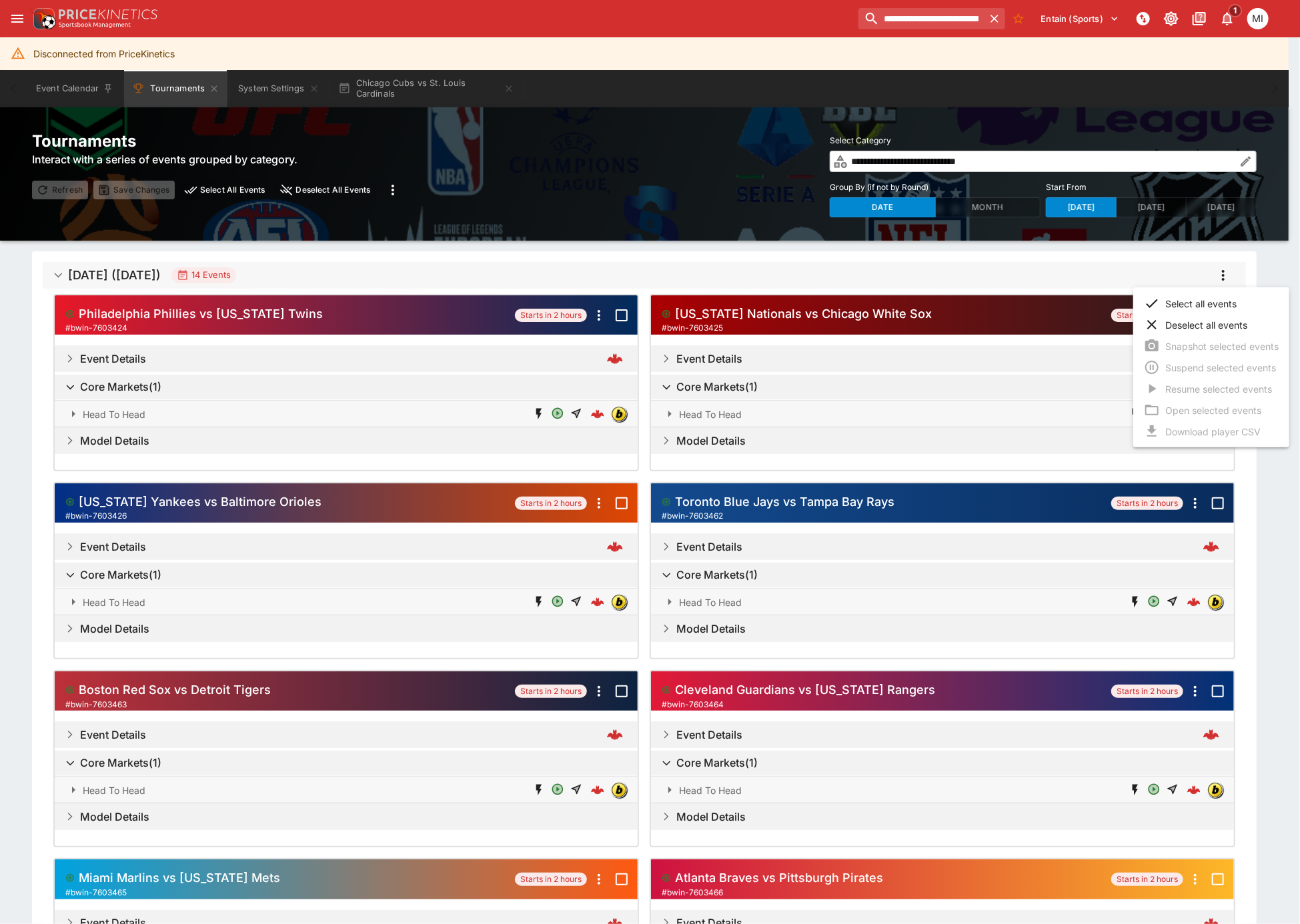
click at [1179, 272] on div at bounding box center [650, 462] width 1300 height 924
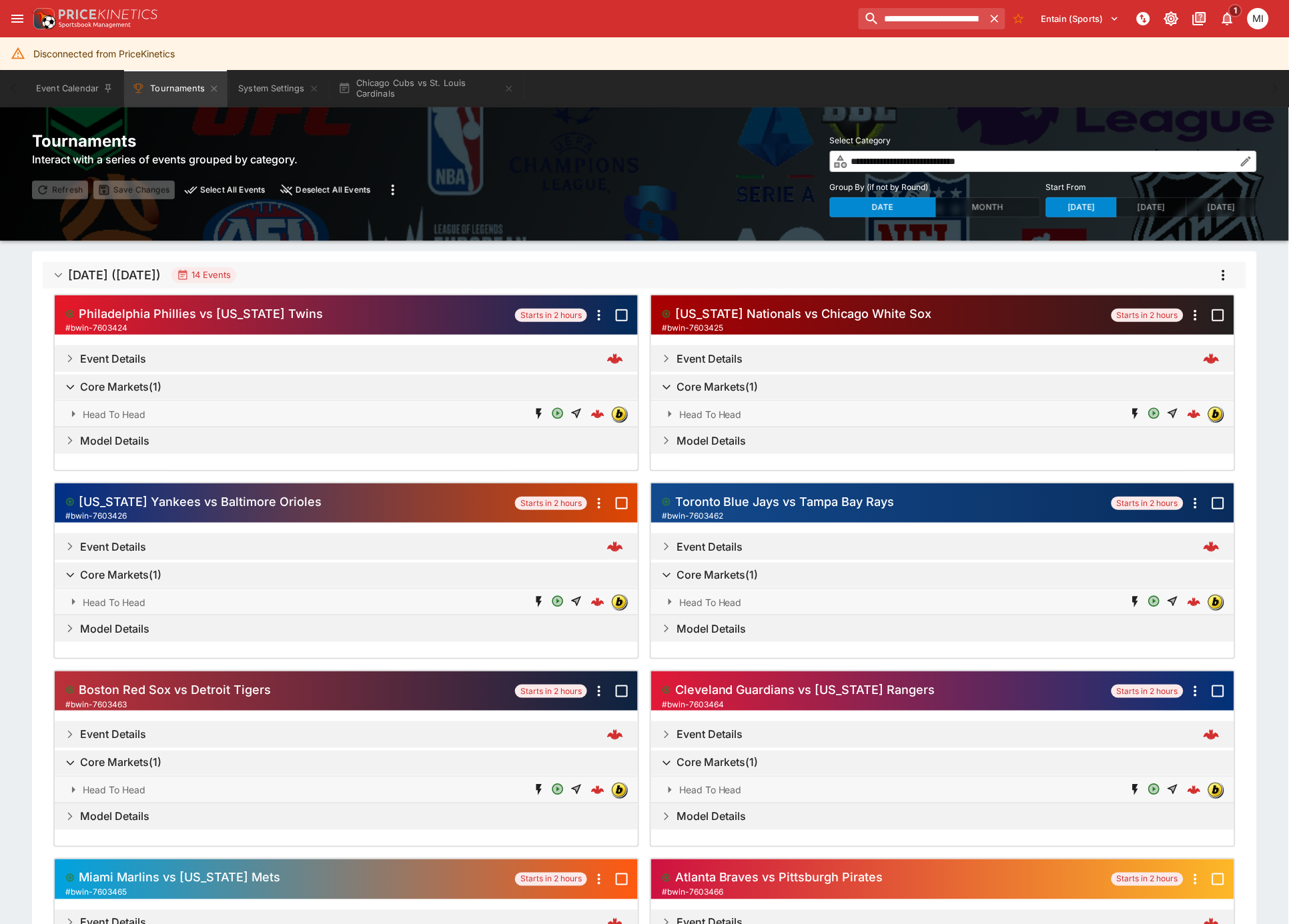
click at [1226, 278] on icon "more" at bounding box center [1223, 275] width 16 height 16
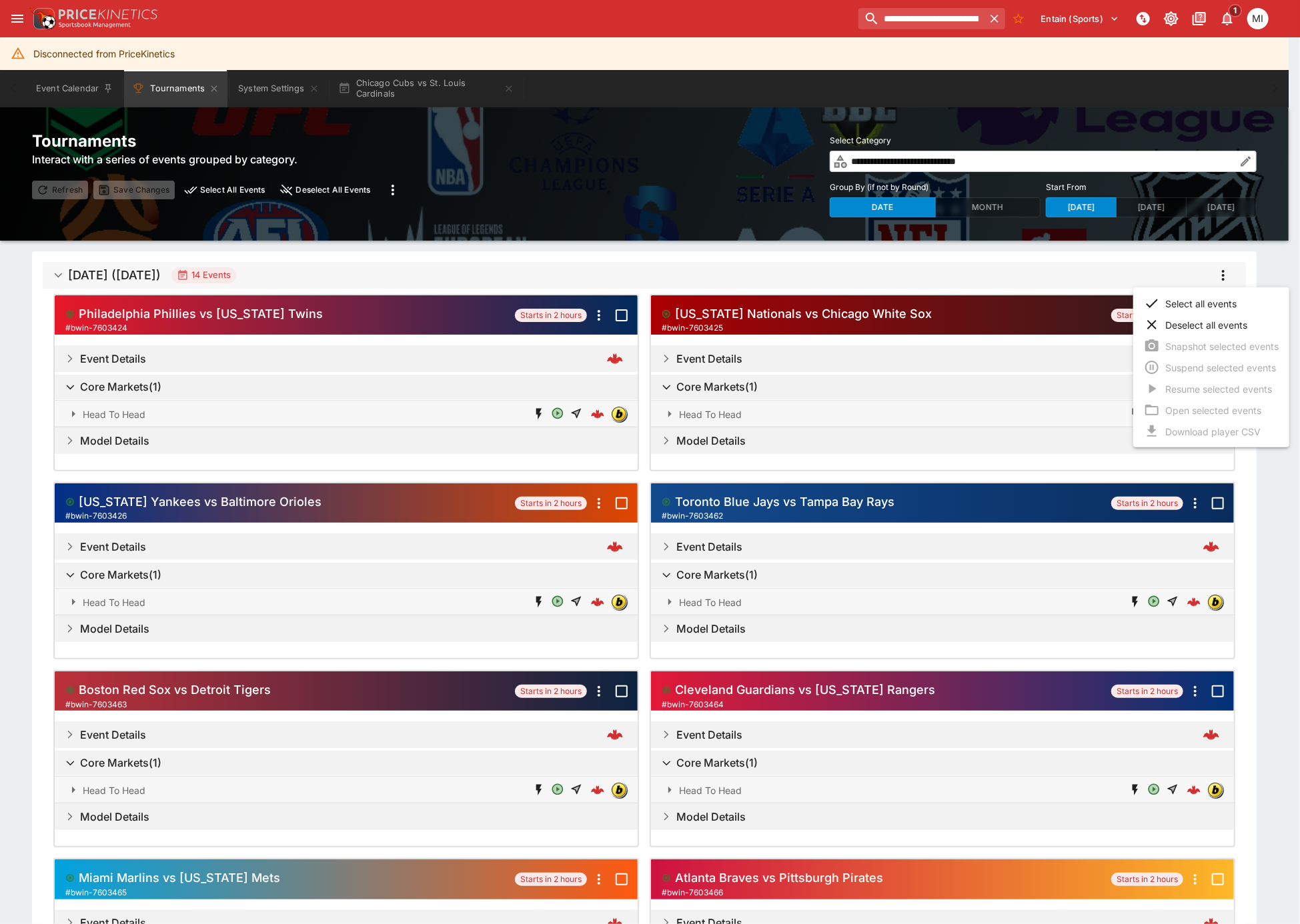
click at [1181, 299] on li "Select all events" at bounding box center [1211, 303] width 157 height 22
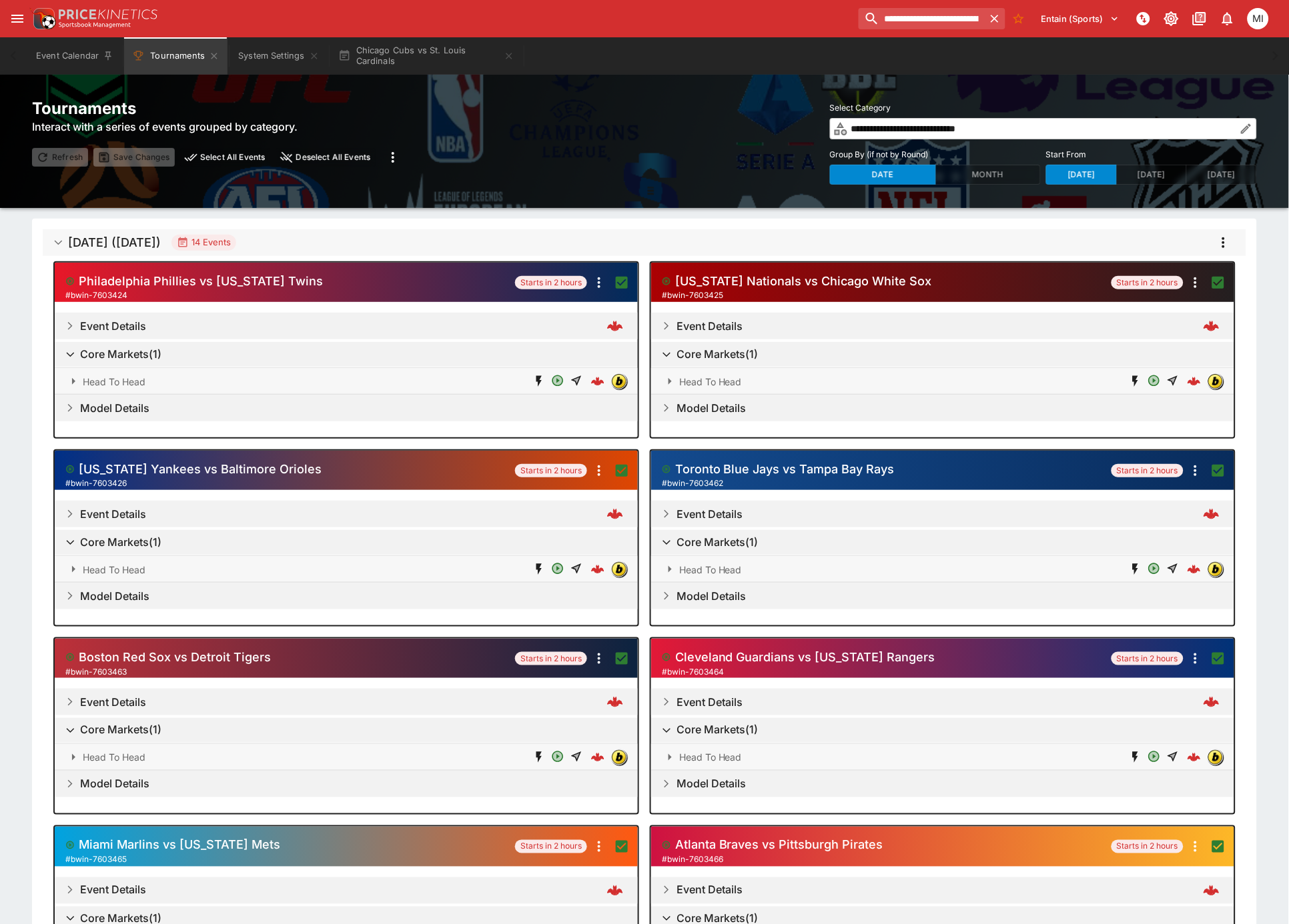
click at [1227, 239] on icon "more" at bounding box center [1223, 243] width 16 height 16
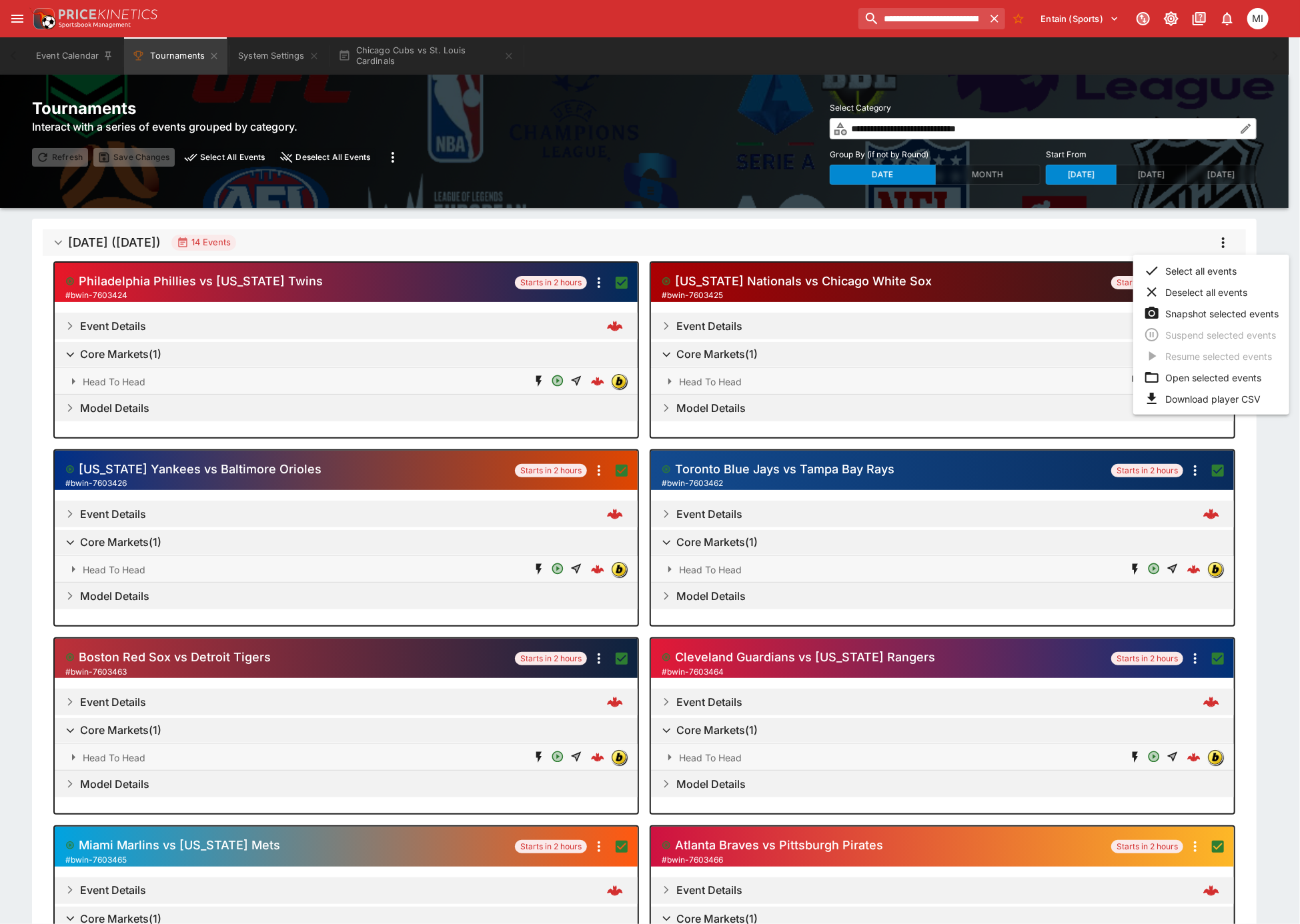
click at [1193, 370] on li "Open selected events" at bounding box center [1211, 377] width 157 height 22
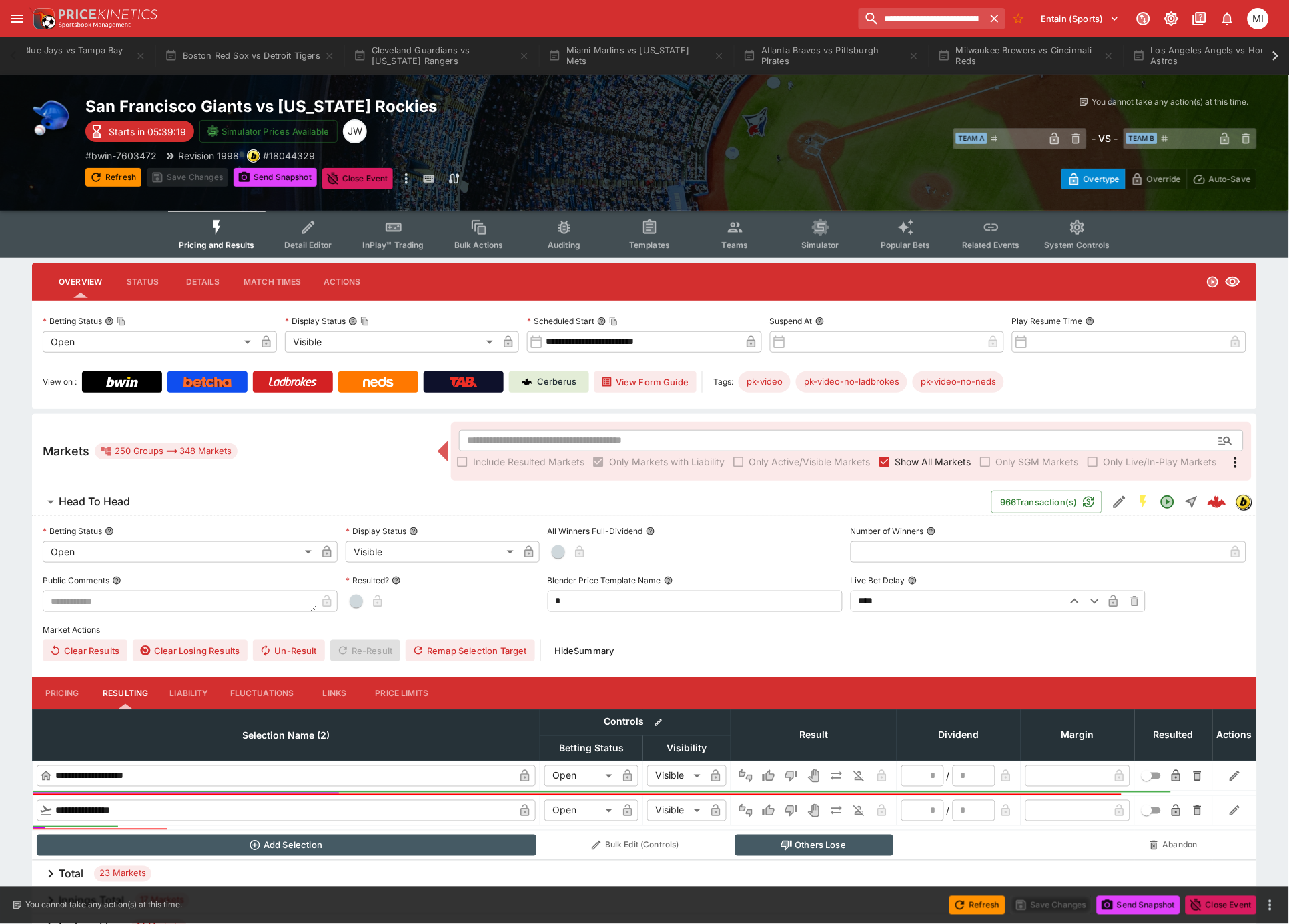
scroll to position [0, 1976]
